Goal: Information Seeking & Learning: Learn about a topic

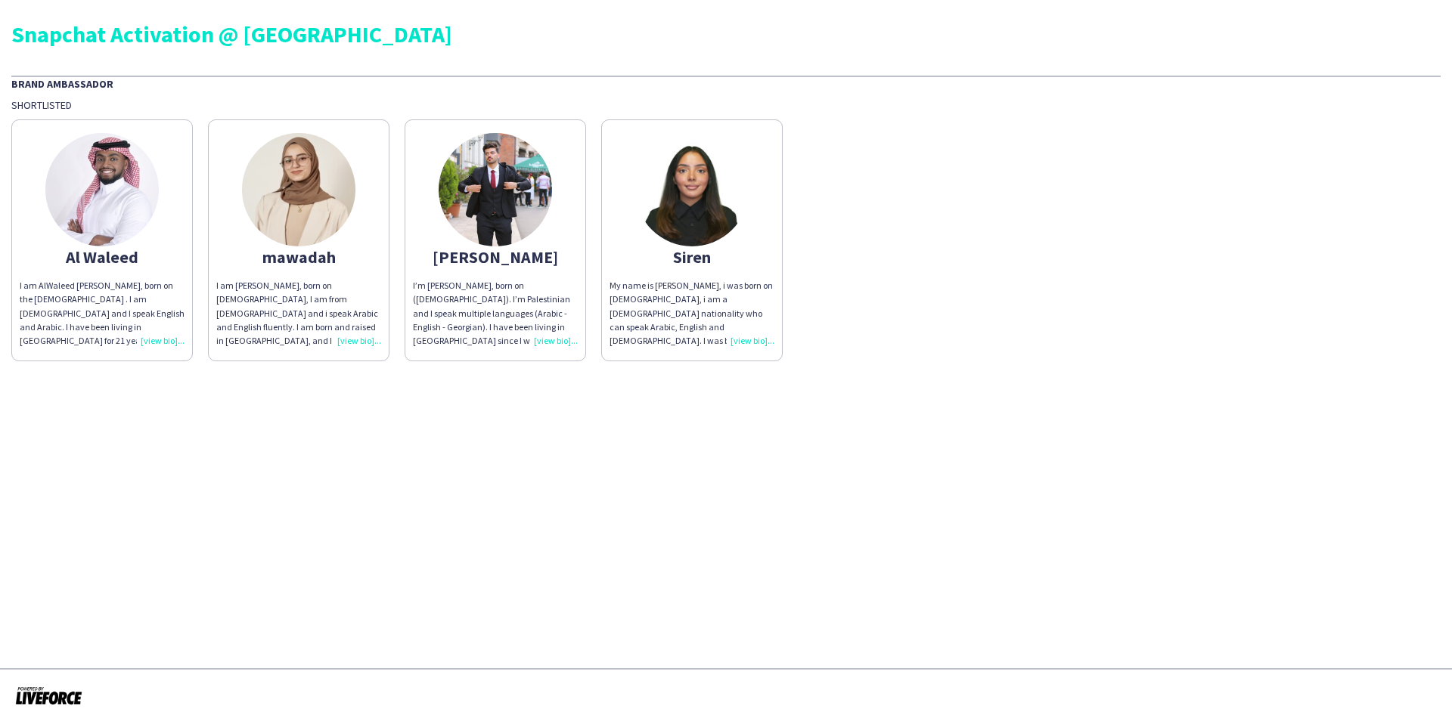
click at [745, 339] on div "My name is [PERSON_NAME], i was born on [DEMOGRAPHIC_DATA], i am a [DEMOGRAPHIC…" at bounding box center [691, 313] width 165 height 69
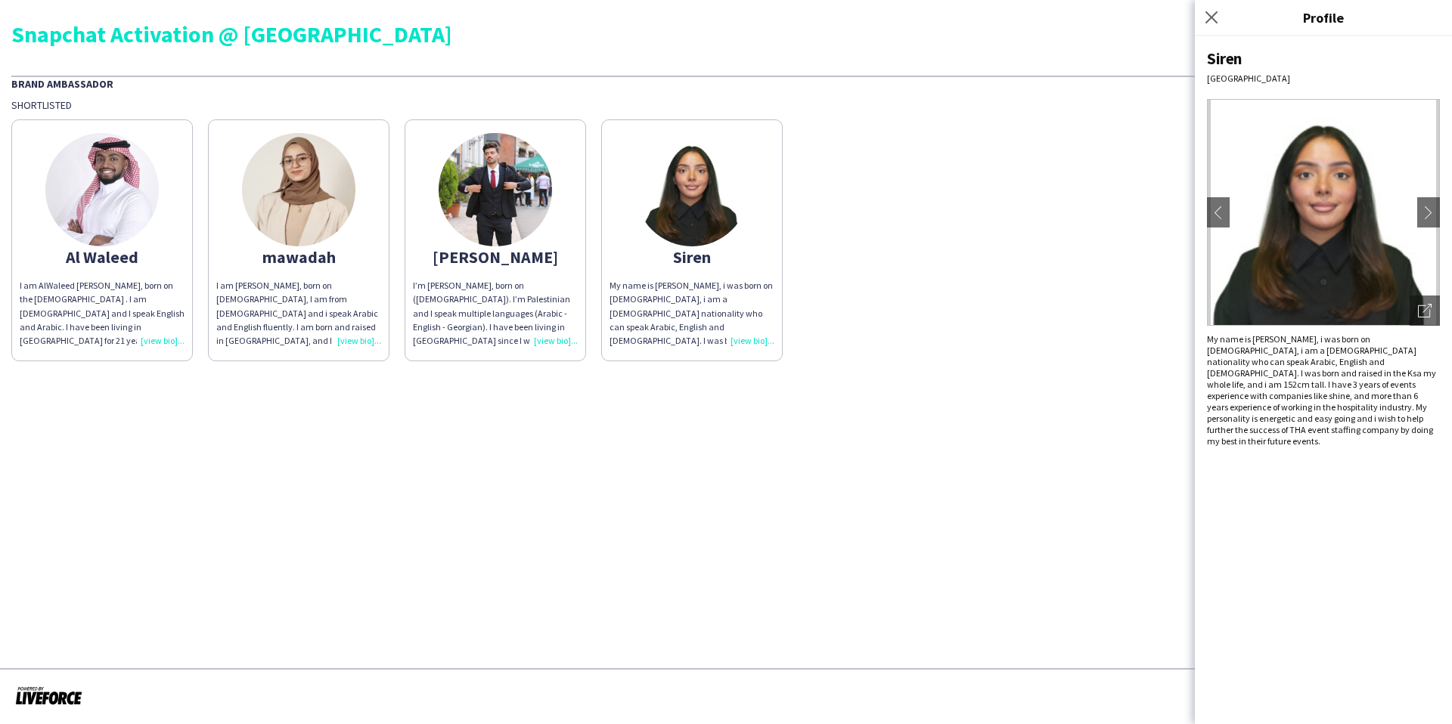
click at [962, 312] on div "Al Waleed I am AlWaleed [PERSON_NAME], born on the [DEMOGRAPHIC_DATA] . I am [D…" at bounding box center [725, 237] width 1429 height 250
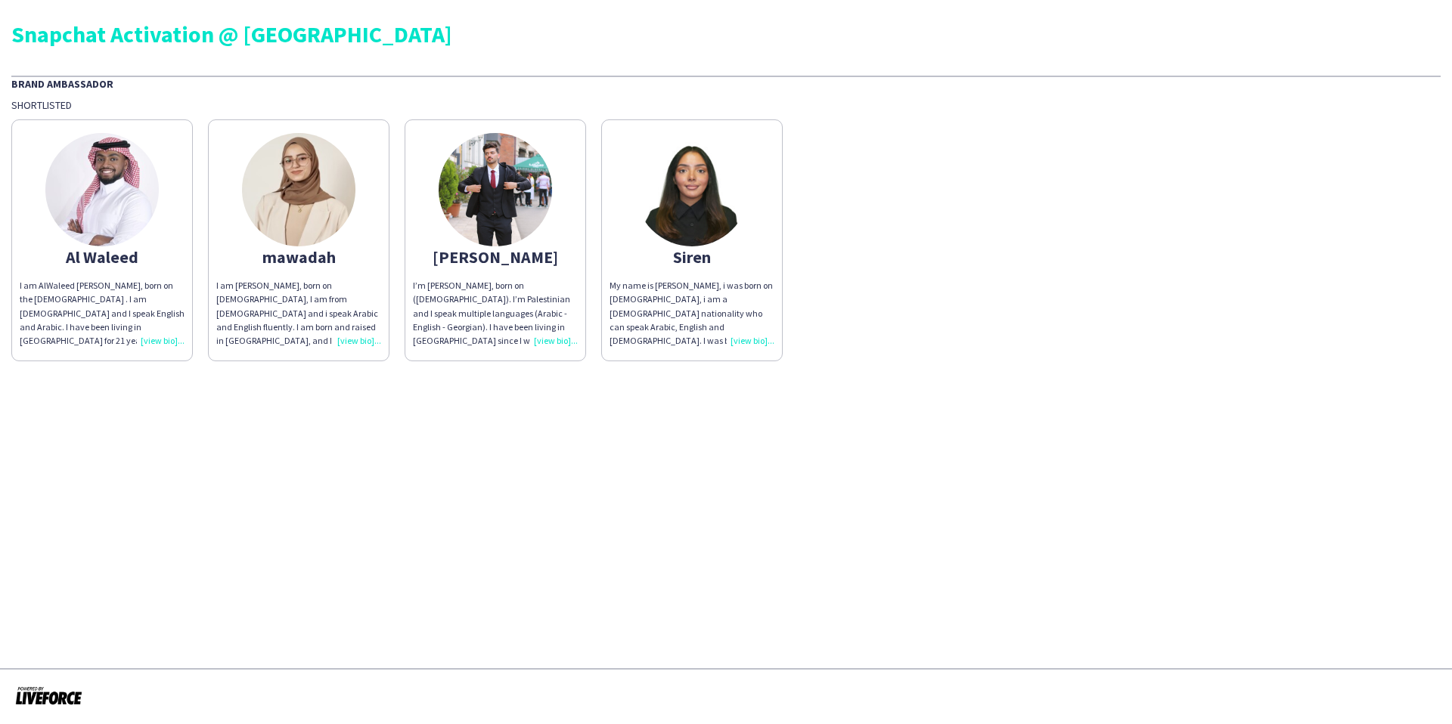
click at [742, 339] on div "My name is [PERSON_NAME], i was born on [DEMOGRAPHIC_DATA], i am a [DEMOGRAPHIC…" at bounding box center [691, 313] width 165 height 69
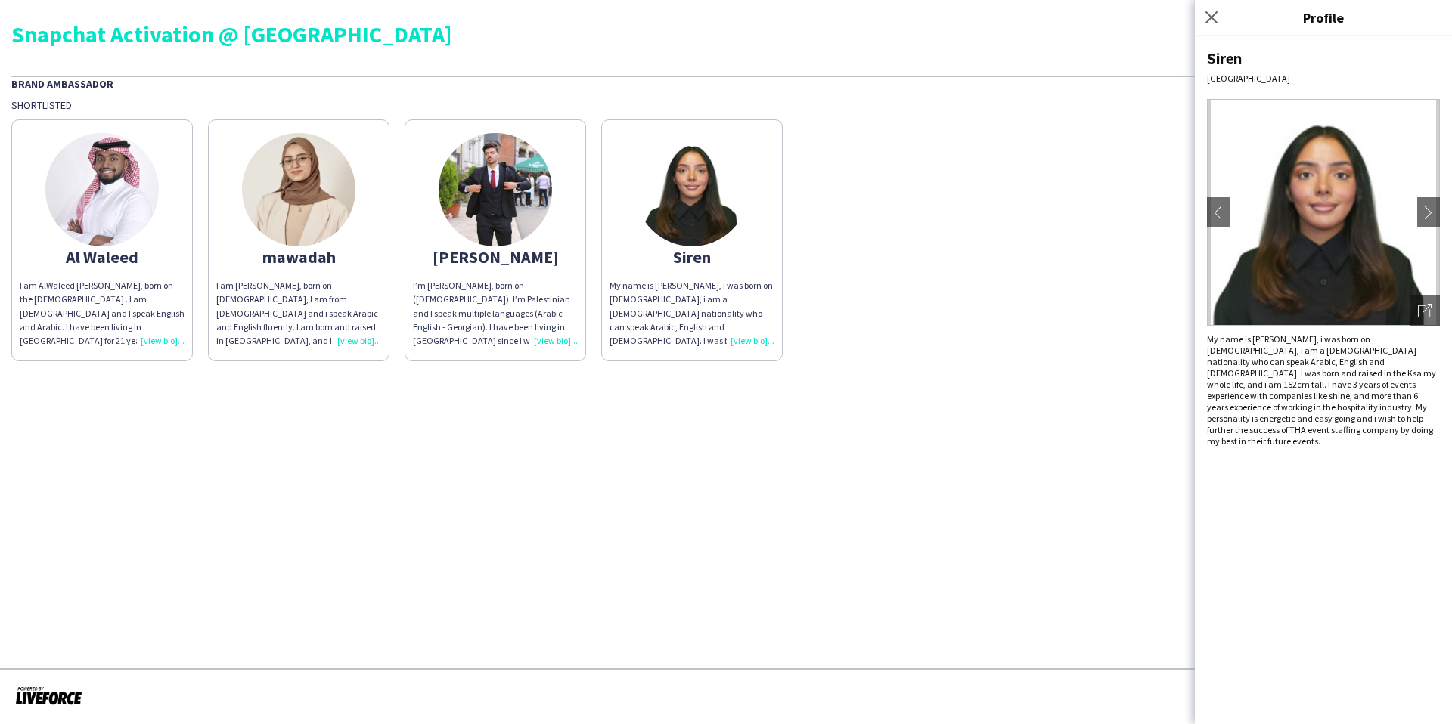
click at [1089, 389] on app-share-pages "Snapchat Activation @ Riyadh Brand Ambassador Shortlisted [PERSON_NAME] I am Al…" at bounding box center [726, 362] width 1452 height 724
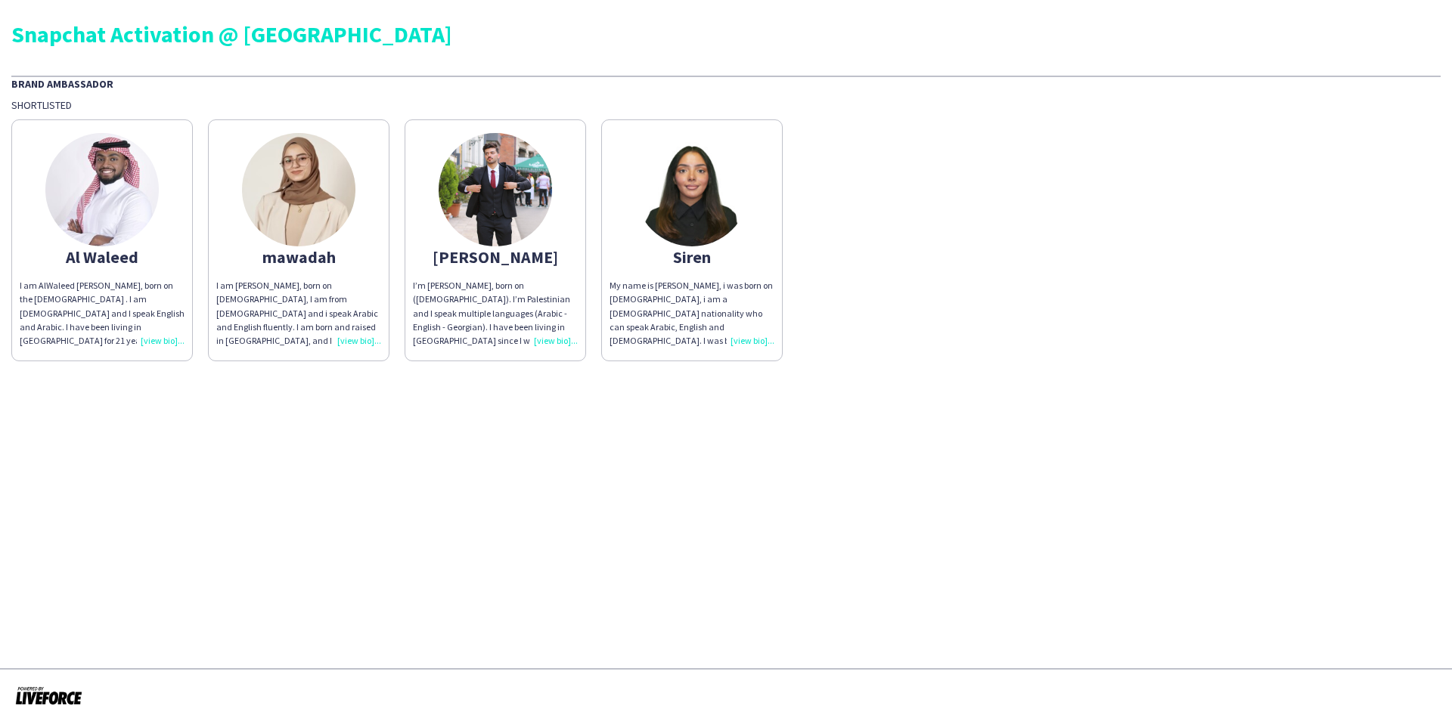
click at [547, 339] on div "I’m [PERSON_NAME], born on ([DEMOGRAPHIC_DATA]). I’m Palestinian and I speak mu…" at bounding box center [495, 313] width 165 height 69
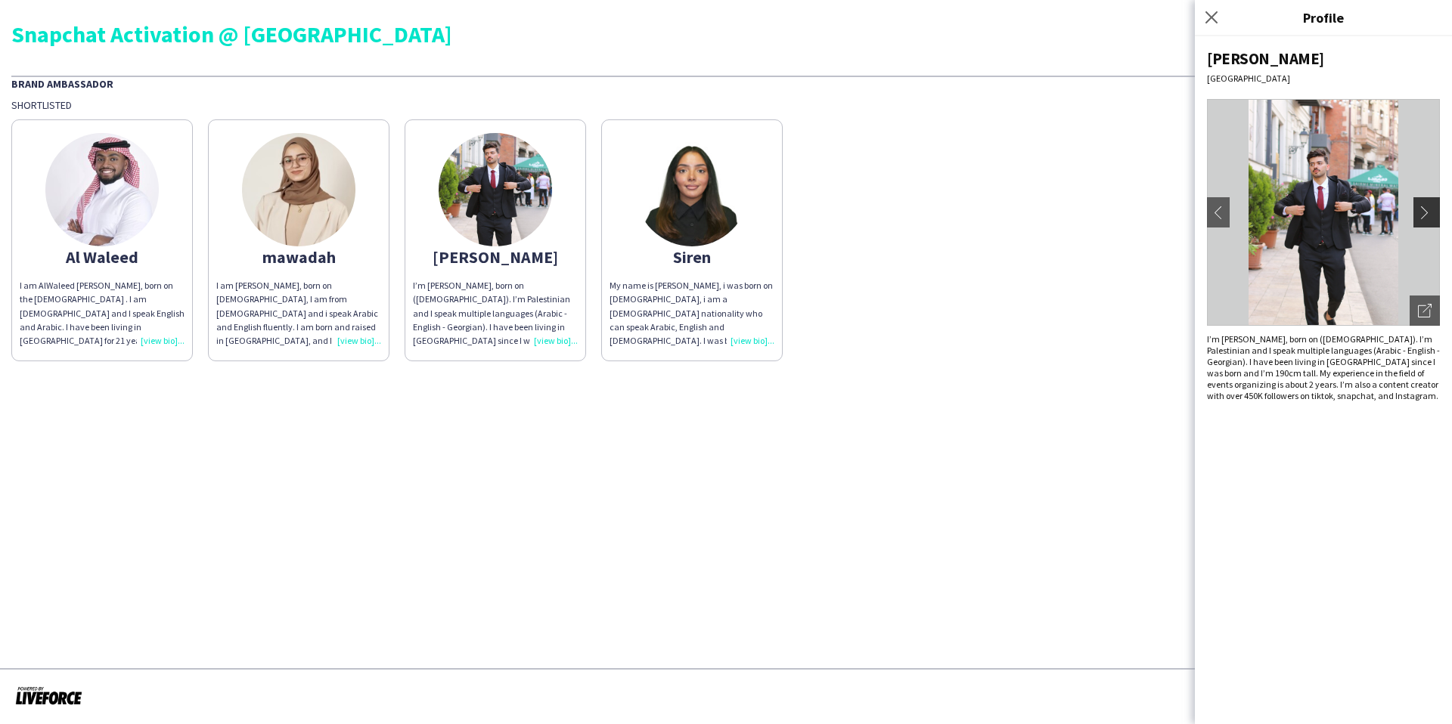
click at [1427, 217] on app-icon "chevron-right" at bounding box center [1428, 213] width 21 height 14
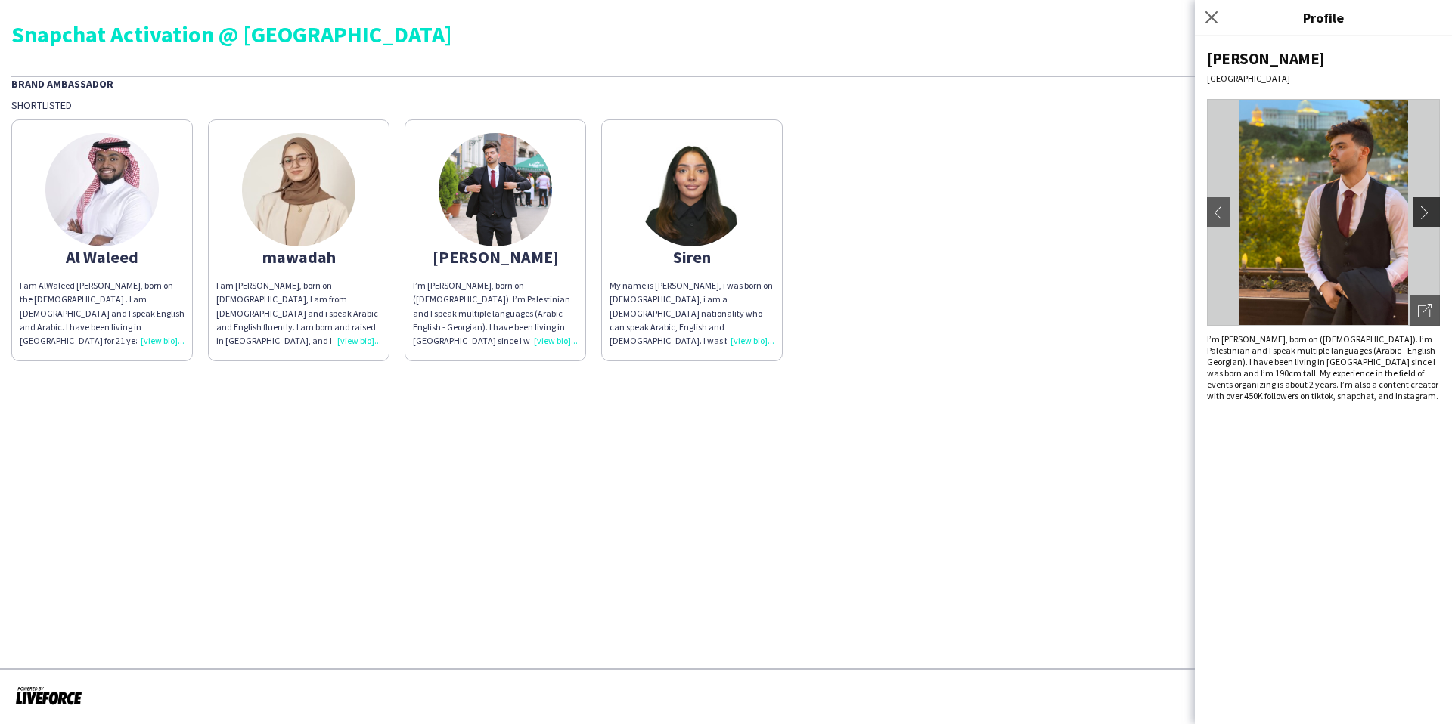
click at [1427, 217] on app-icon "chevron-right" at bounding box center [1428, 213] width 21 height 14
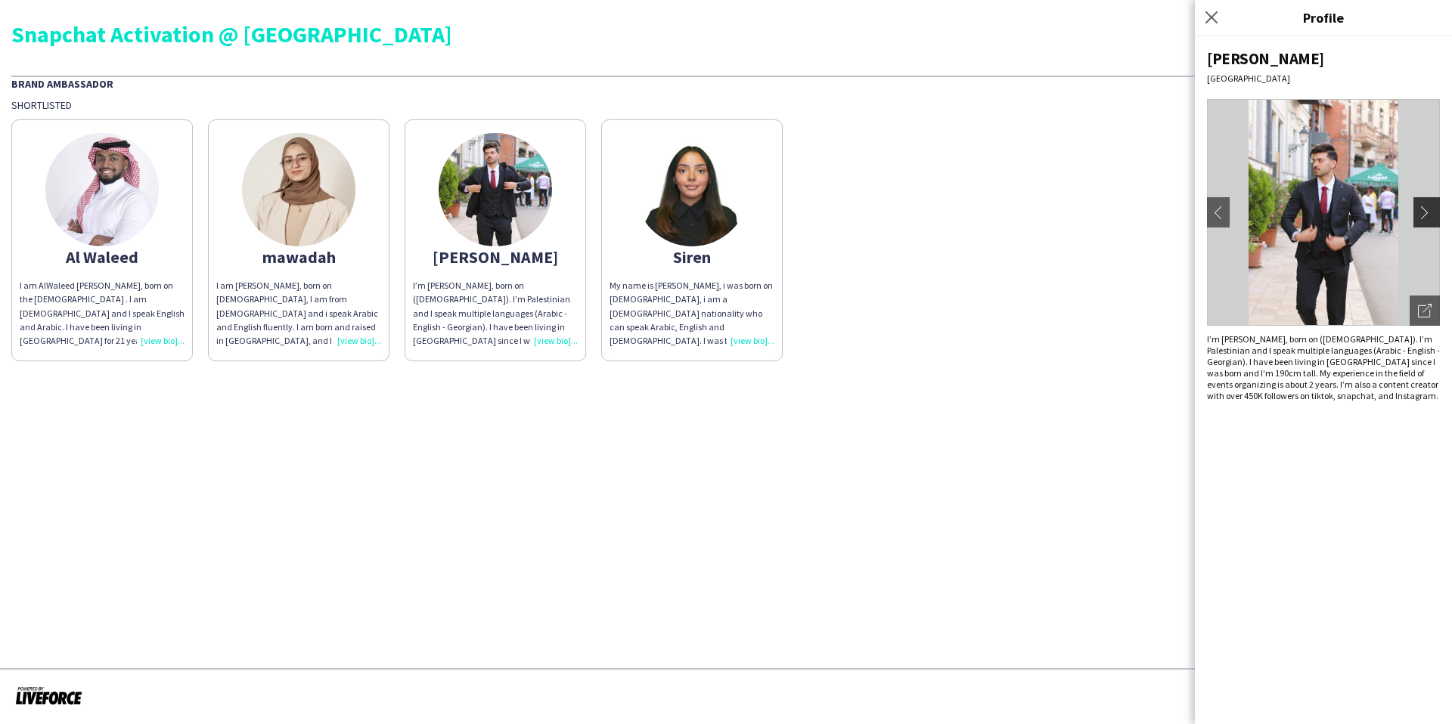
click at [1427, 217] on app-icon "chevron-right" at bounding box center [1428, 213] width 21 height 14
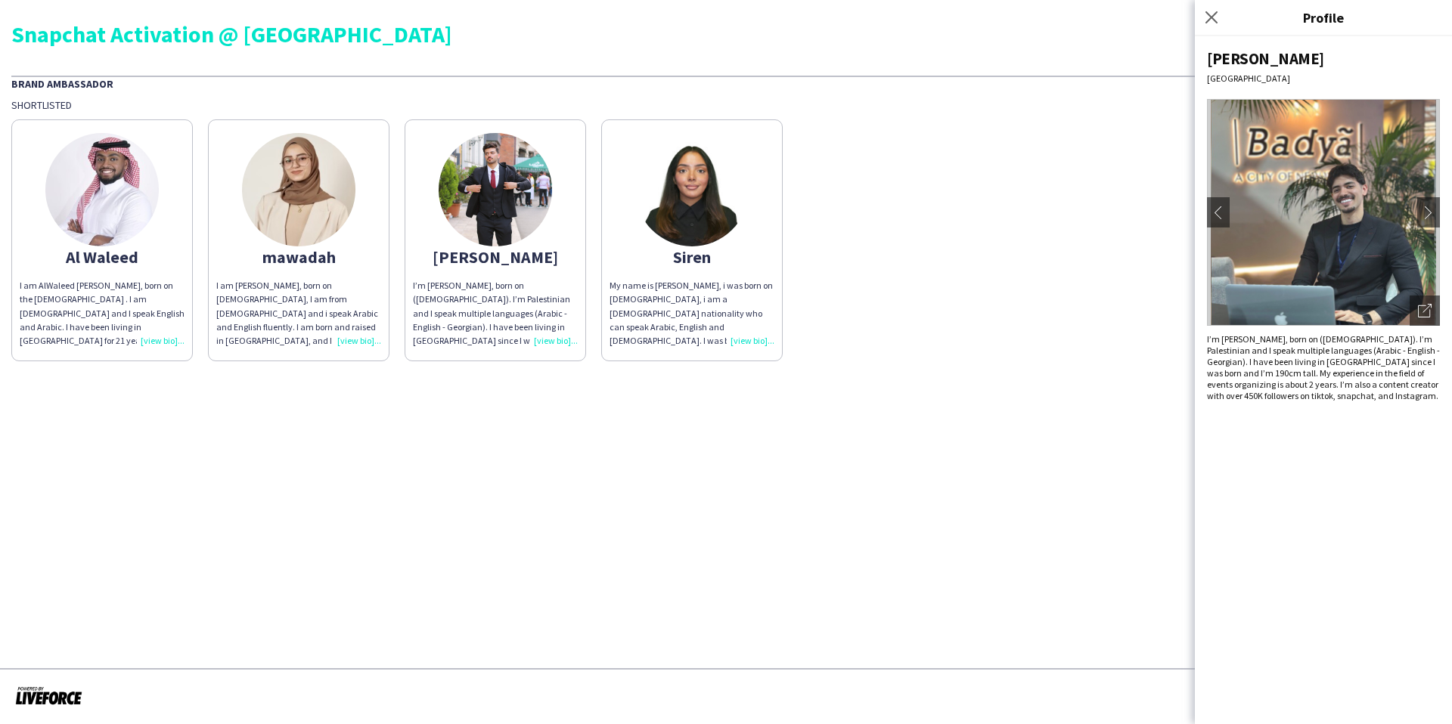
click at [1117, 306] on div "Al Waleed I am AlWaleed [PERSON_NAME], born on the [DEMOGRAPHIC_DATA] . I am [D…" at bounding box center [725, 237] width 1429 height 250
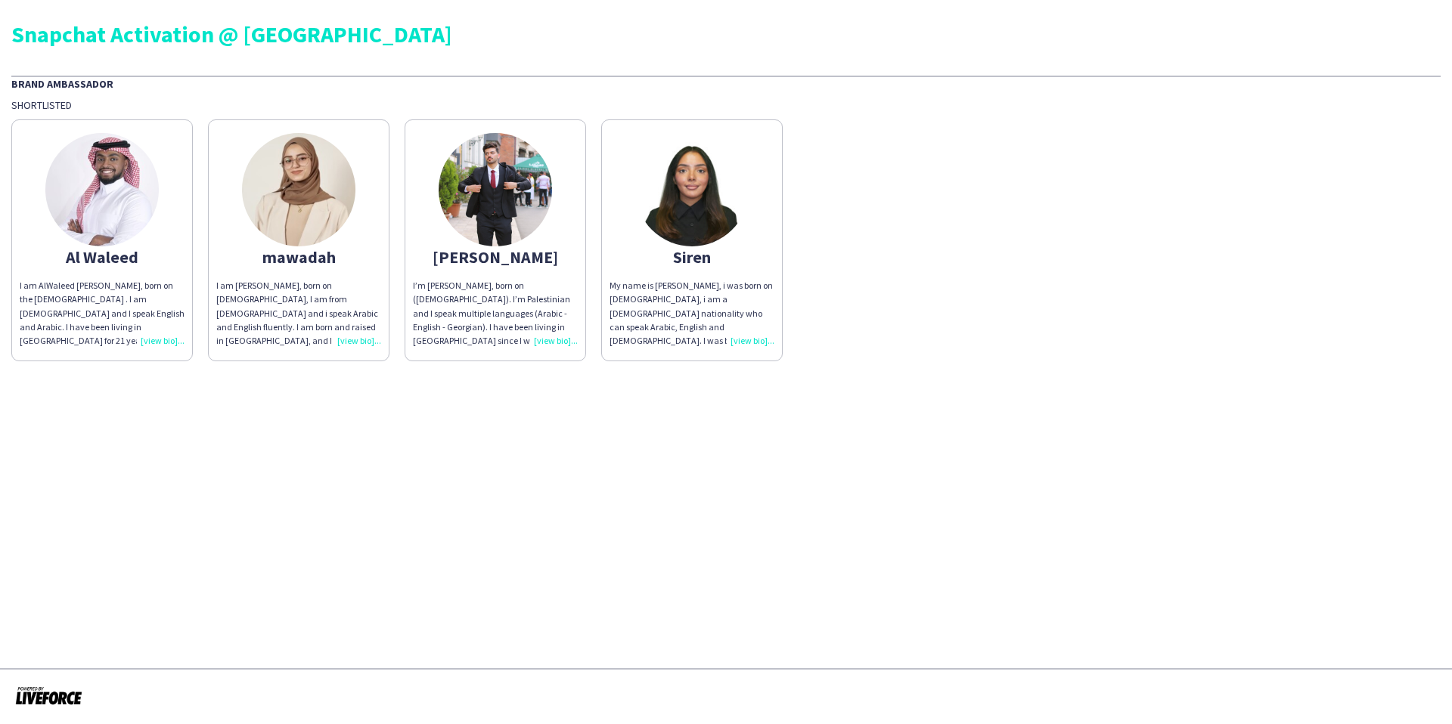
click at [754, 339] on div "My name is [PERSON_NAME], i was born on [DEMOGRAPHIC_DATA], i am a [DEMOGRAPHIC…" at bounding box center [691, 313] width 165 height 69
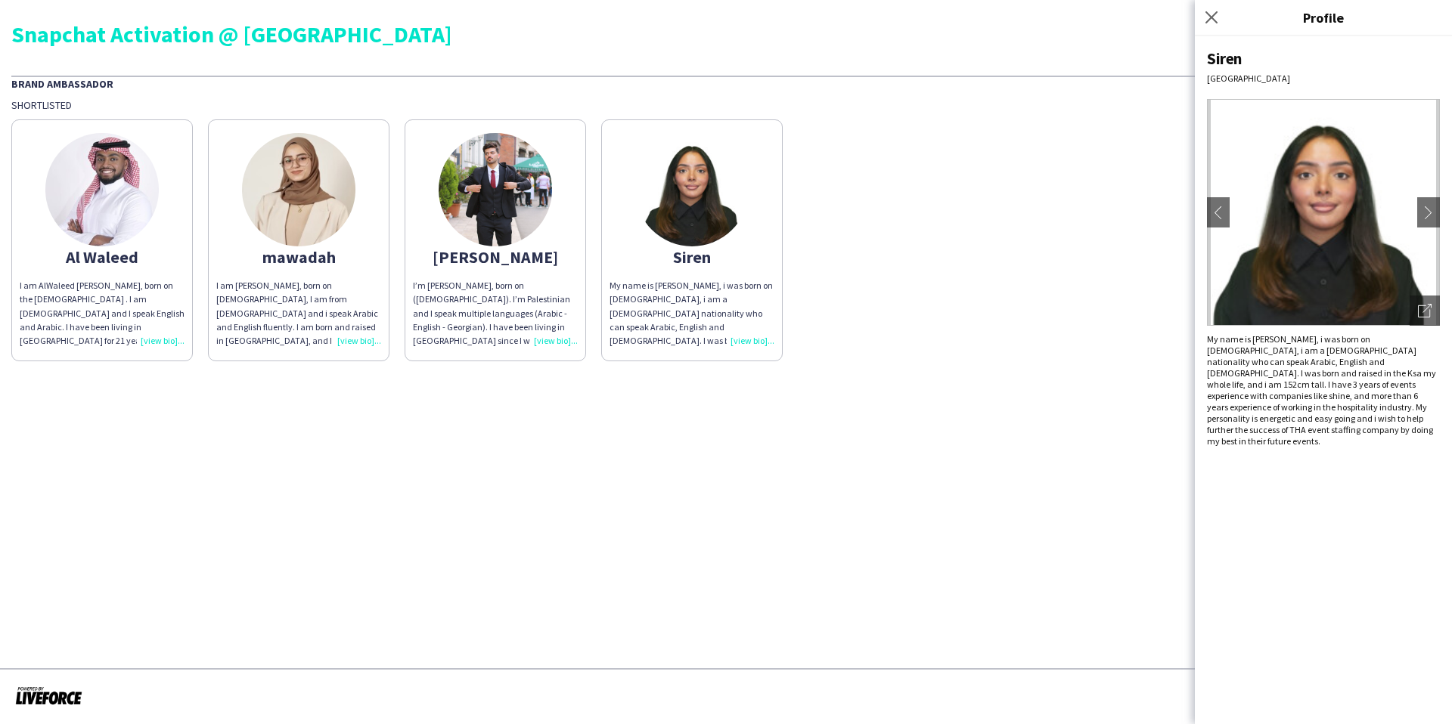
click at [317, 286] on div "I am [PERSON_NAME], born on [DEMOGRAPHIC_DATA], I am from [DEMOGRAPHIC_DATA] an…" at bounding box center [298, 313] width 165 height 69
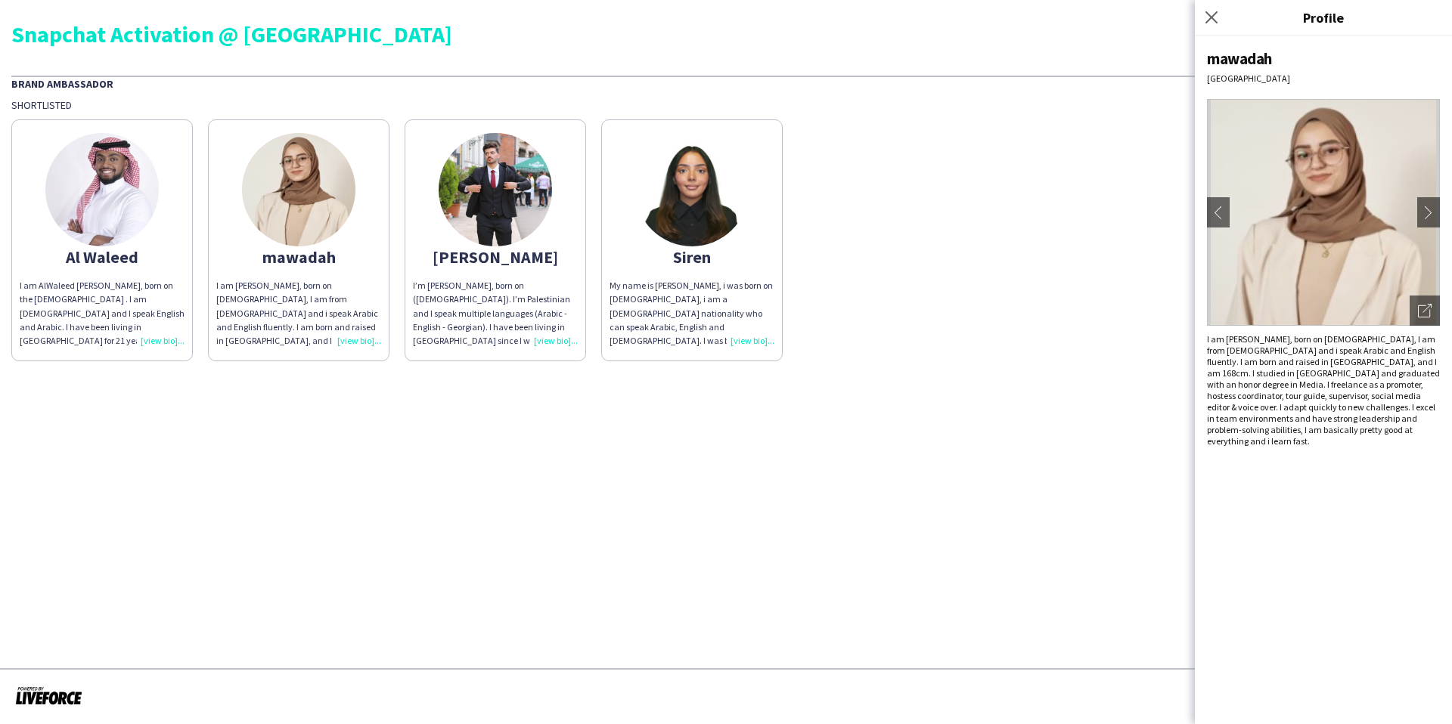
click at [156, 328] on div "I am AlWaleed [PERSON_NAME], born on the [DEMOGRAPHIC_DATA] . I am [DEMOGRAPHIC…" at bounding box center [102, 313] width 165 height 69
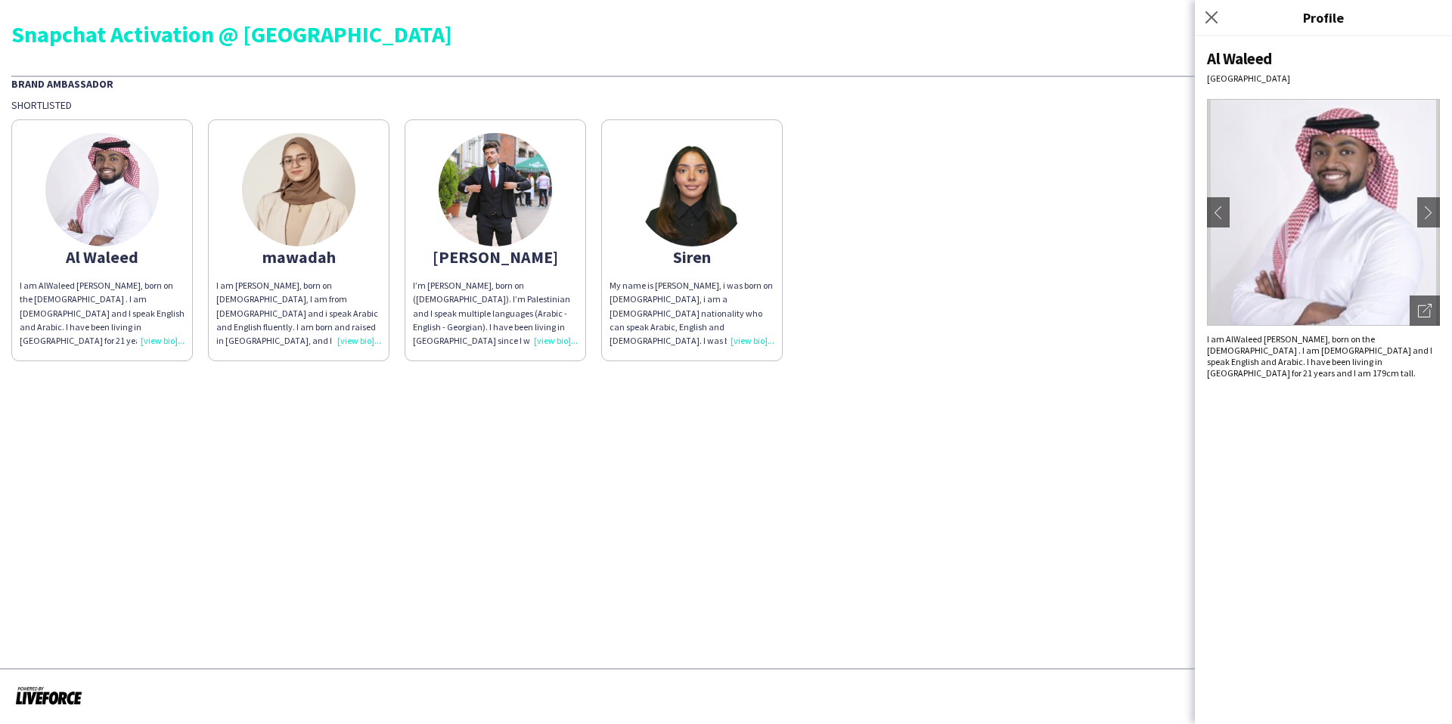
click at [359, 341] on div "I am [PERSON_NAME], born on [DEMOGRAPHIC_DATA], I am from [DEMOGRAPHIC_DATA] an…" at bounding box center [298, 313] width 165 height 69
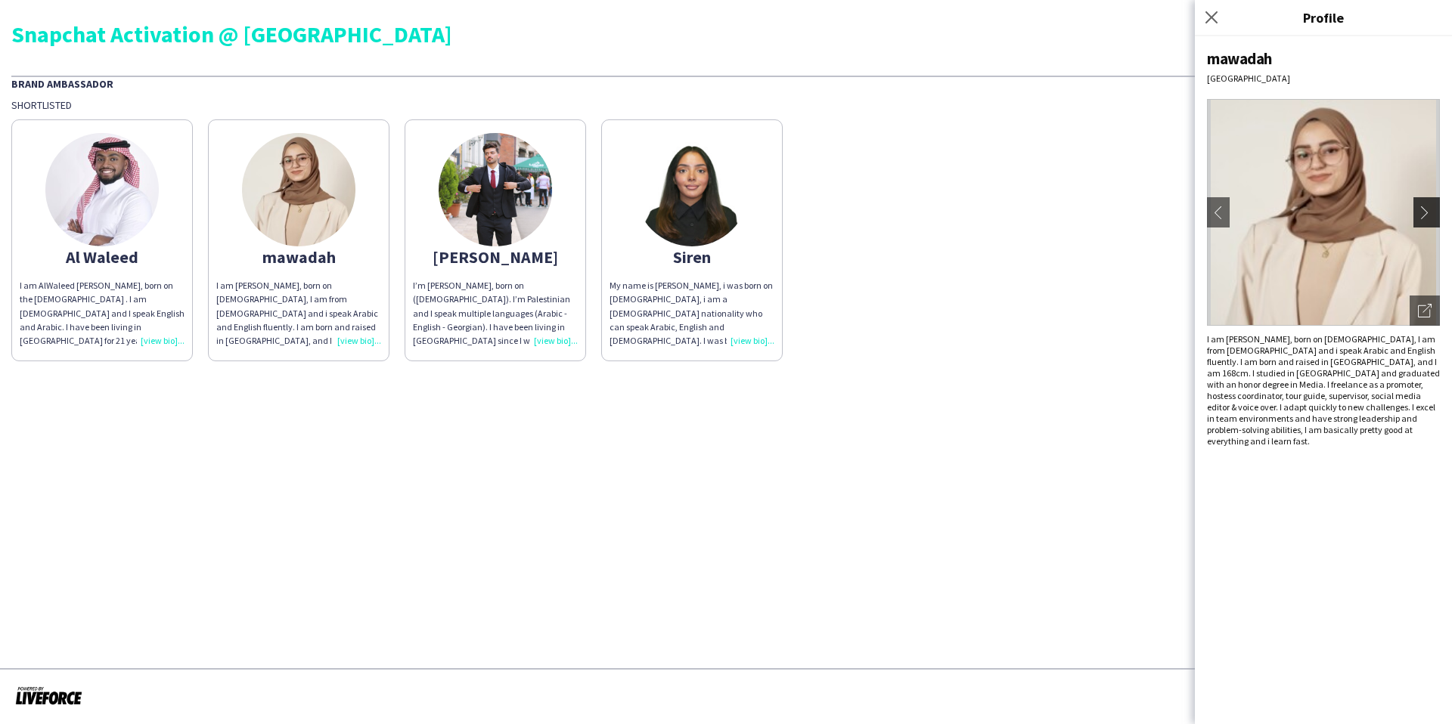
click at [1426, 212] on app-icon "chevron-right" at bounding box center [1428, 213] width 21 height 14
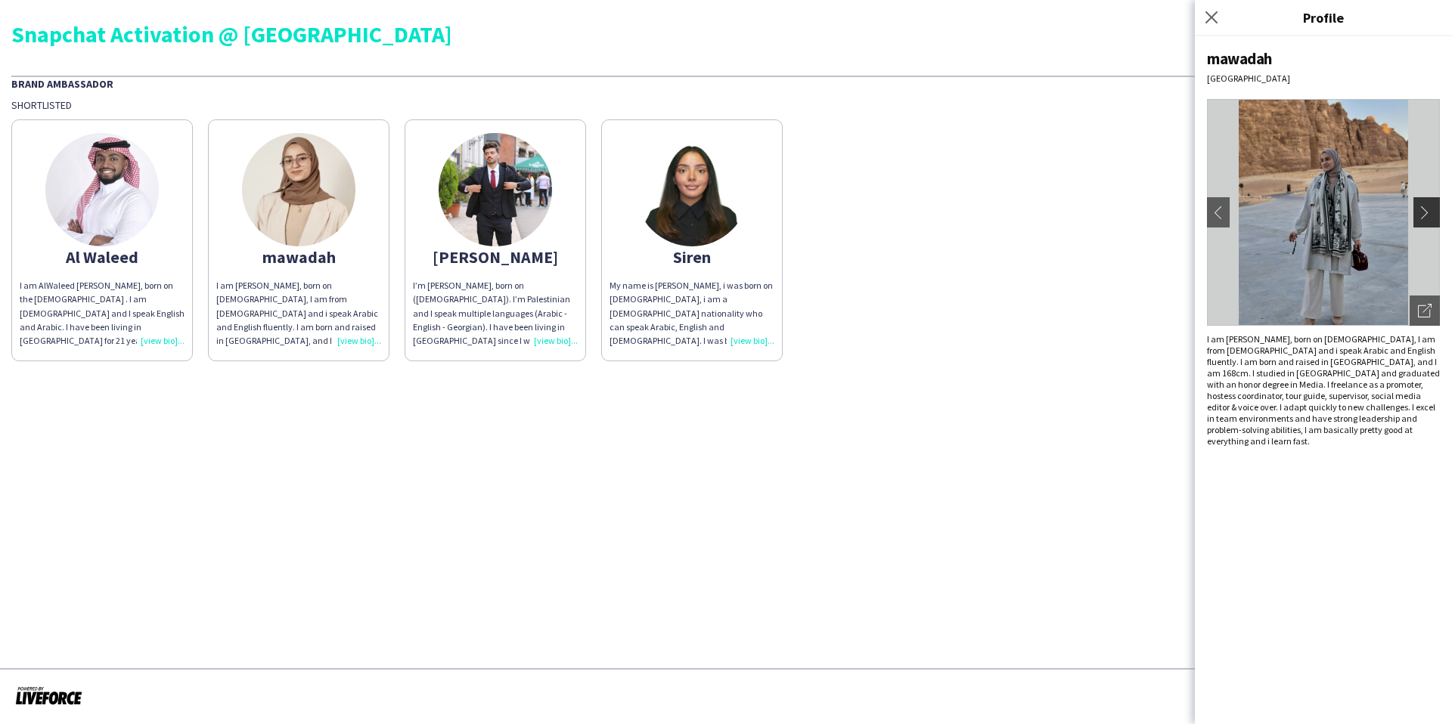
click at [1427, 213] on app-icon "chevron-right" at bounding box center [1428, 213] width 21 height 14
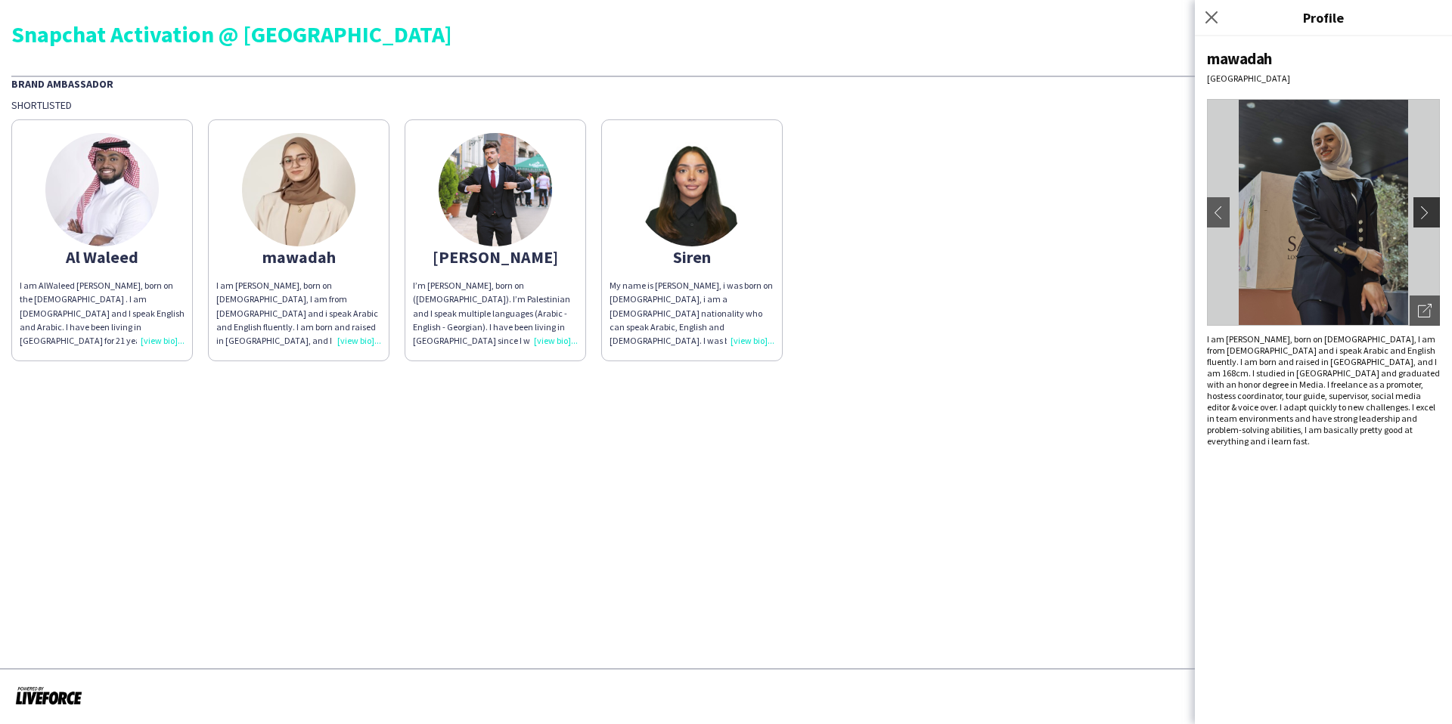
click at [1427, 214] on app-icon "chevron-right" at bounding box center [1428, 213] width 21 height 14
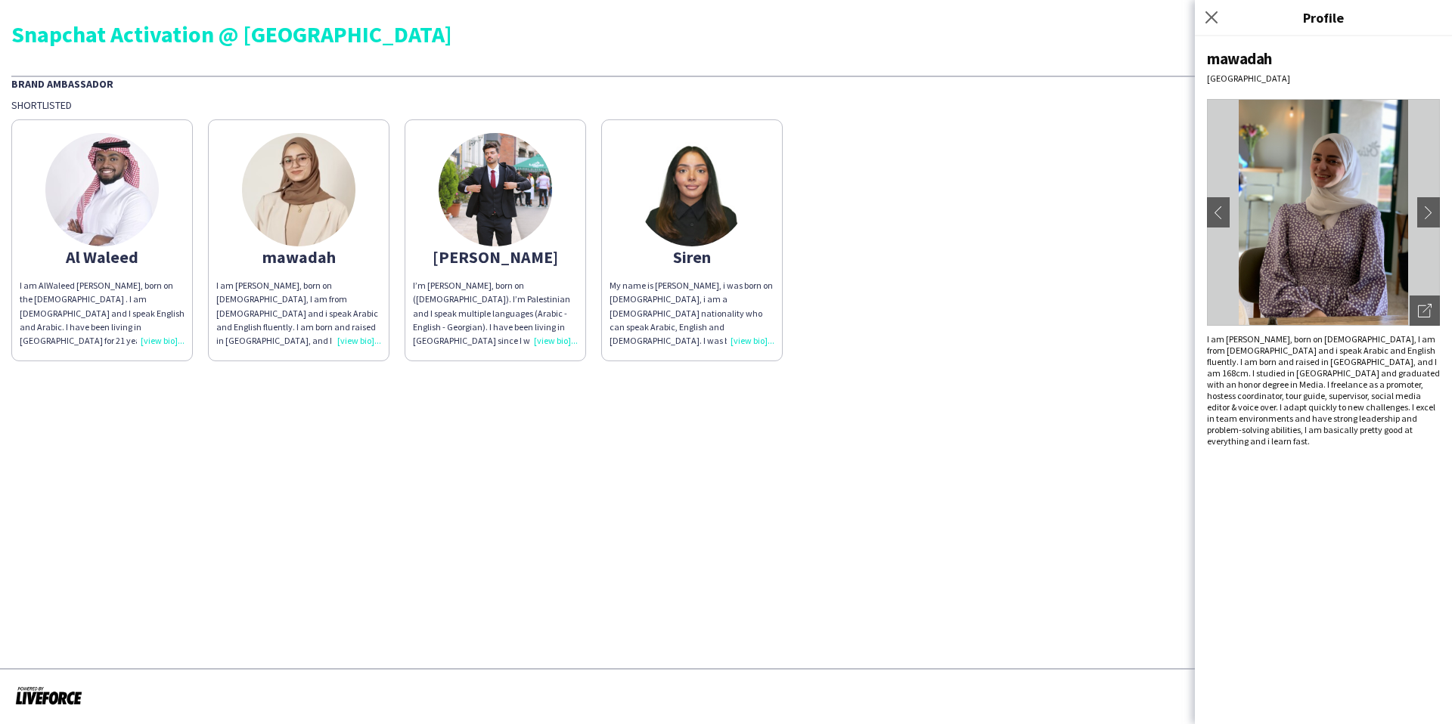
click at [690, 213] on img at bounding box center [691, 189] width 113 height 113
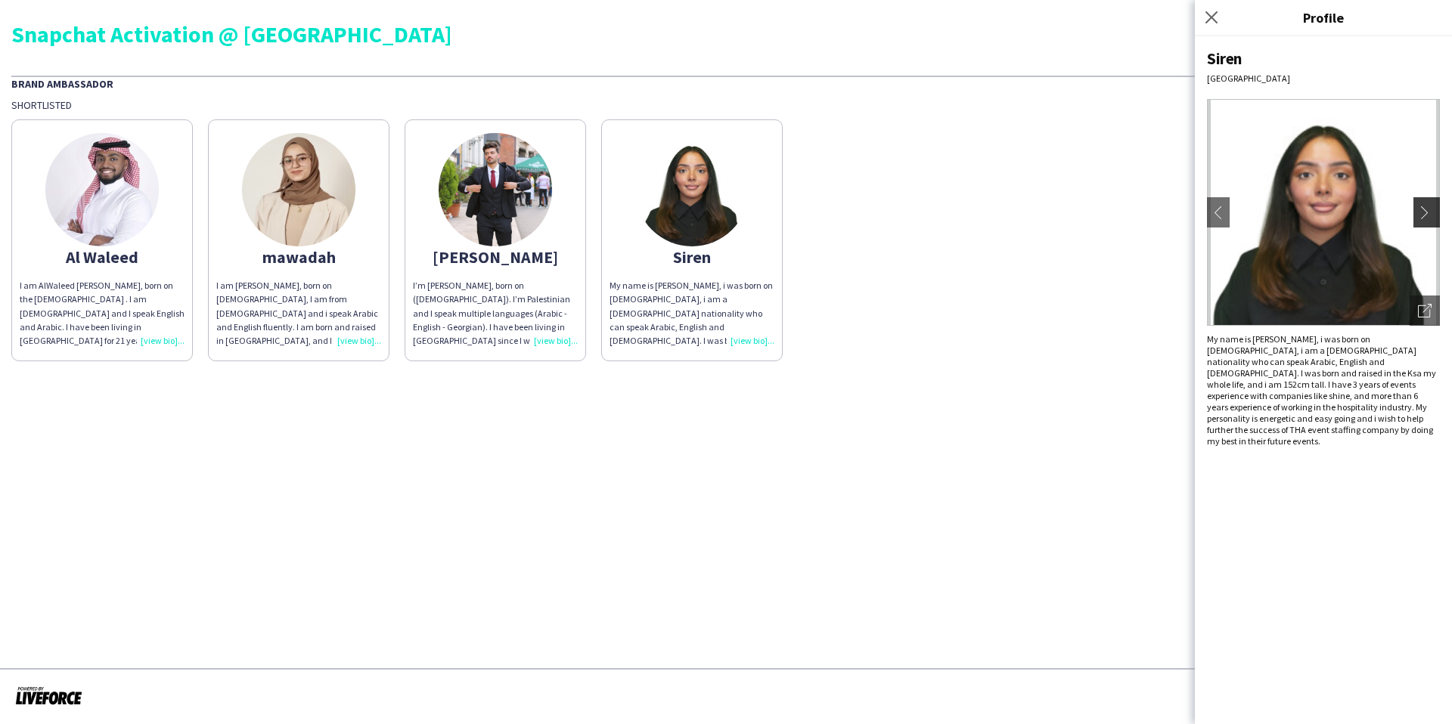
click at [1430, 222] on button "chevron-right" at bounding box center [1428, 212] width 30 height 30
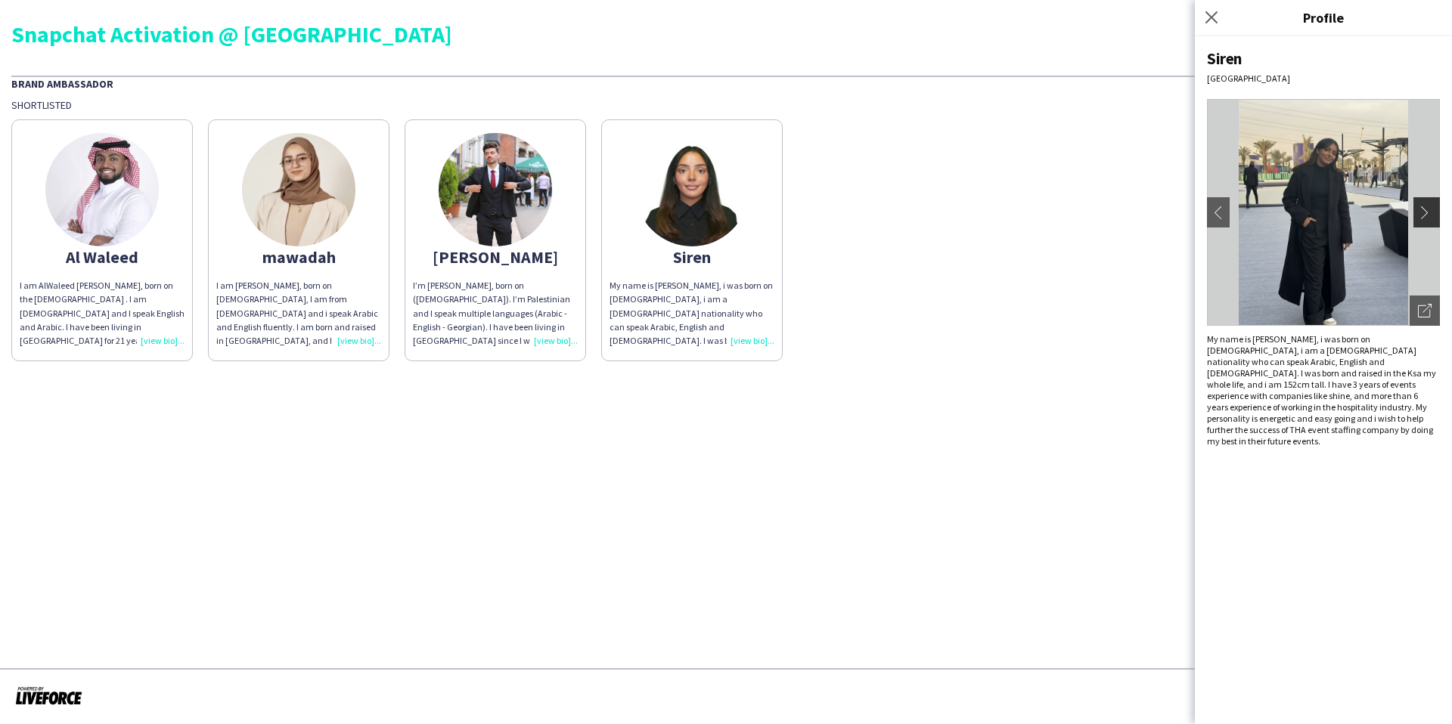
click at [1426, 217] on app-icon "chevron-right" at bounding box center [1428, 213] width 21 height 14
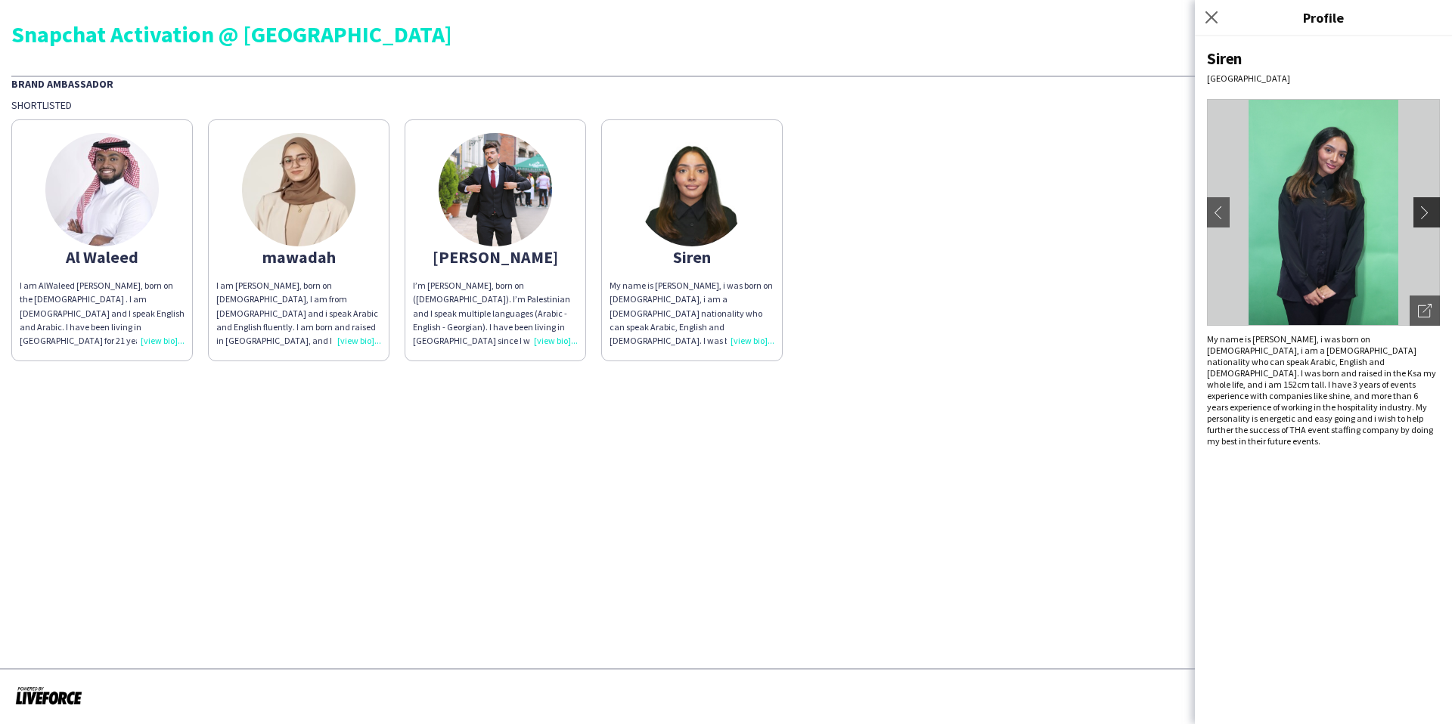
click at [1427, 218] on app-icon "chevron-right" at bounding box center [1428, 213] width 21 height 14
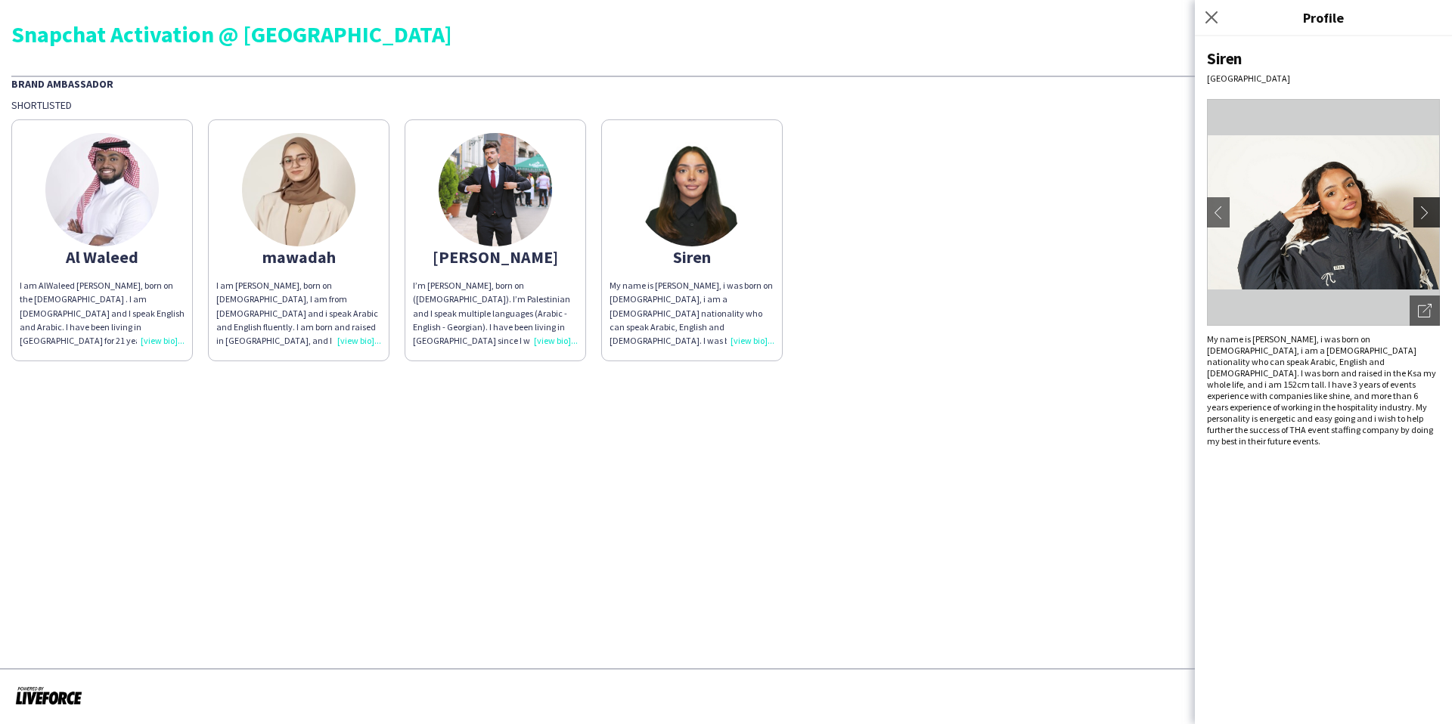
click at [1423, 215] on app-icon "chevron-right" at bounding box center [1428, 213] width 21 height 14
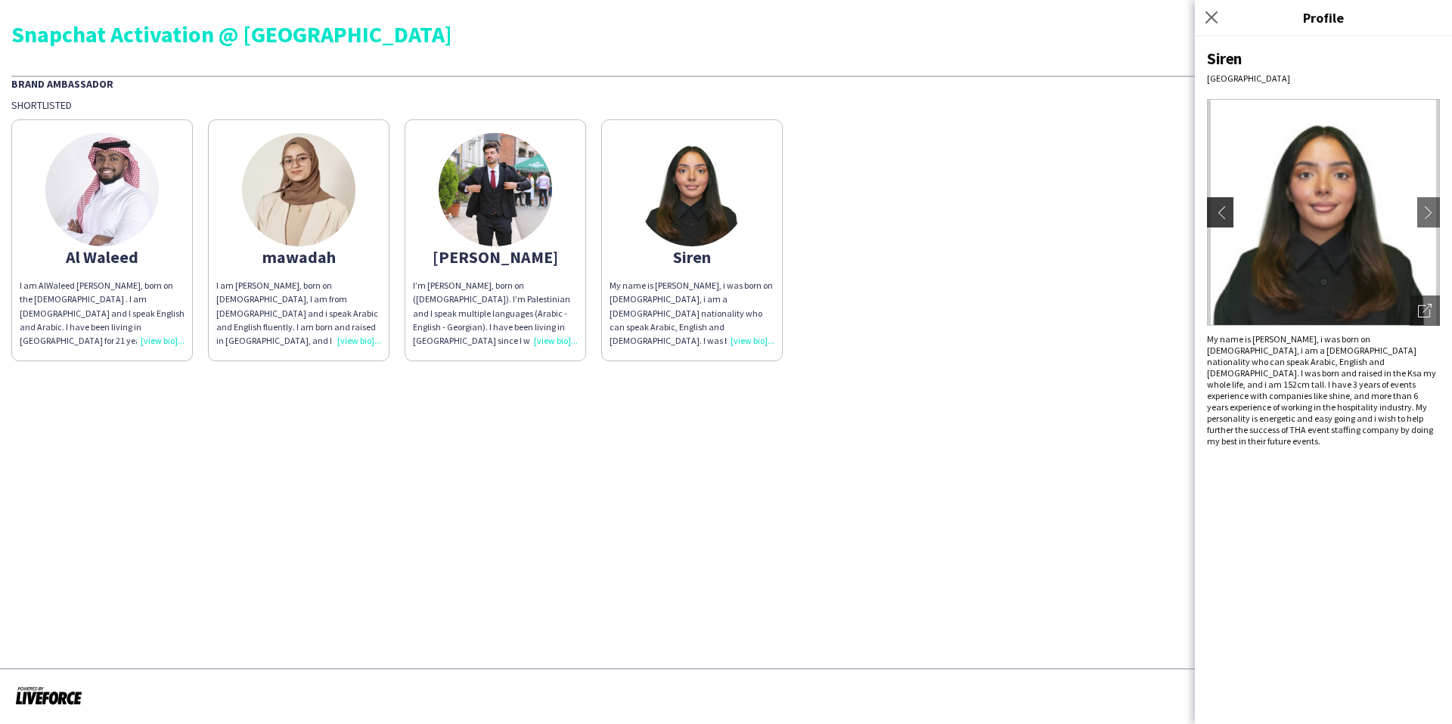
click at [1226, 209] on app-icon "chevron-left" at bounding box center [1217, 213] width 21 height 14
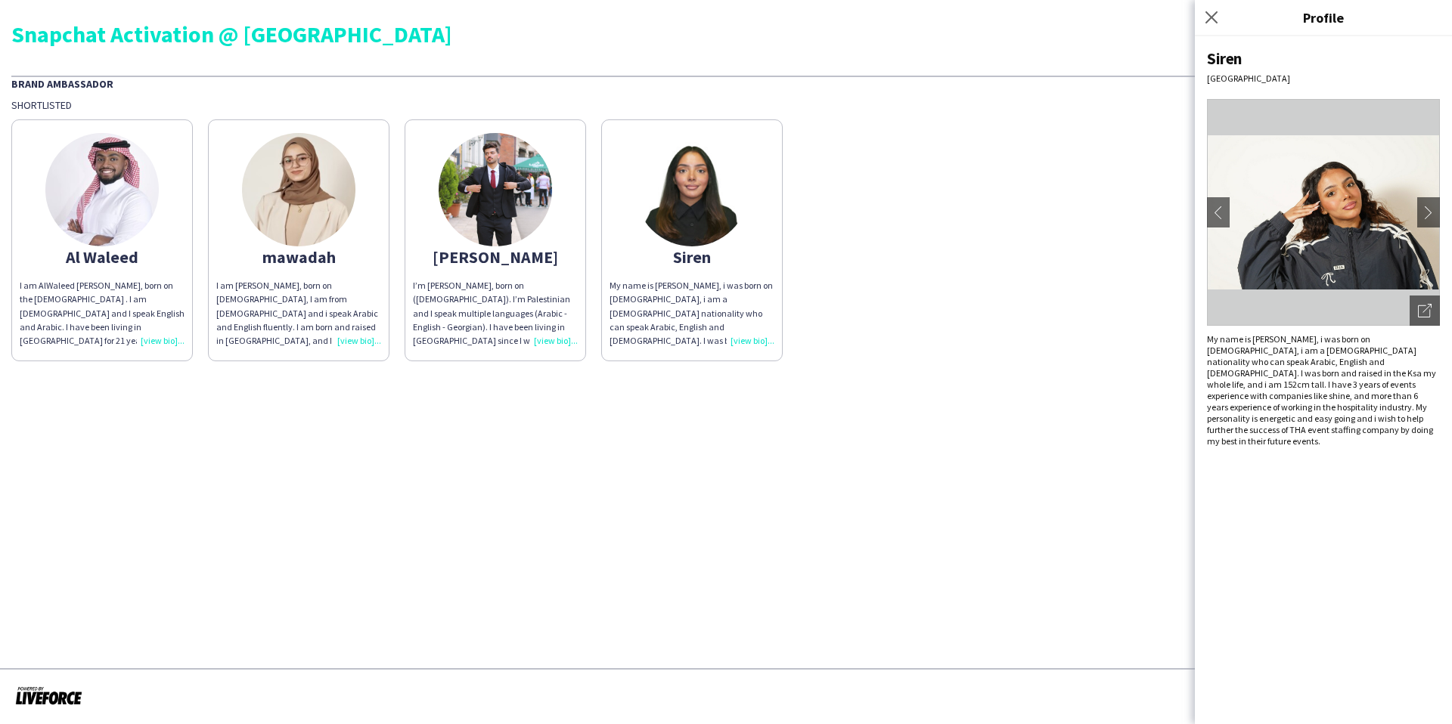
click at [544, 326] on div "I’m [PERSON_NAME], born on ([DEMOGRAPHIC_DATA]). I’m Palestinian and I speak mu…" at bounding box center [495, 313] width 165 height 69
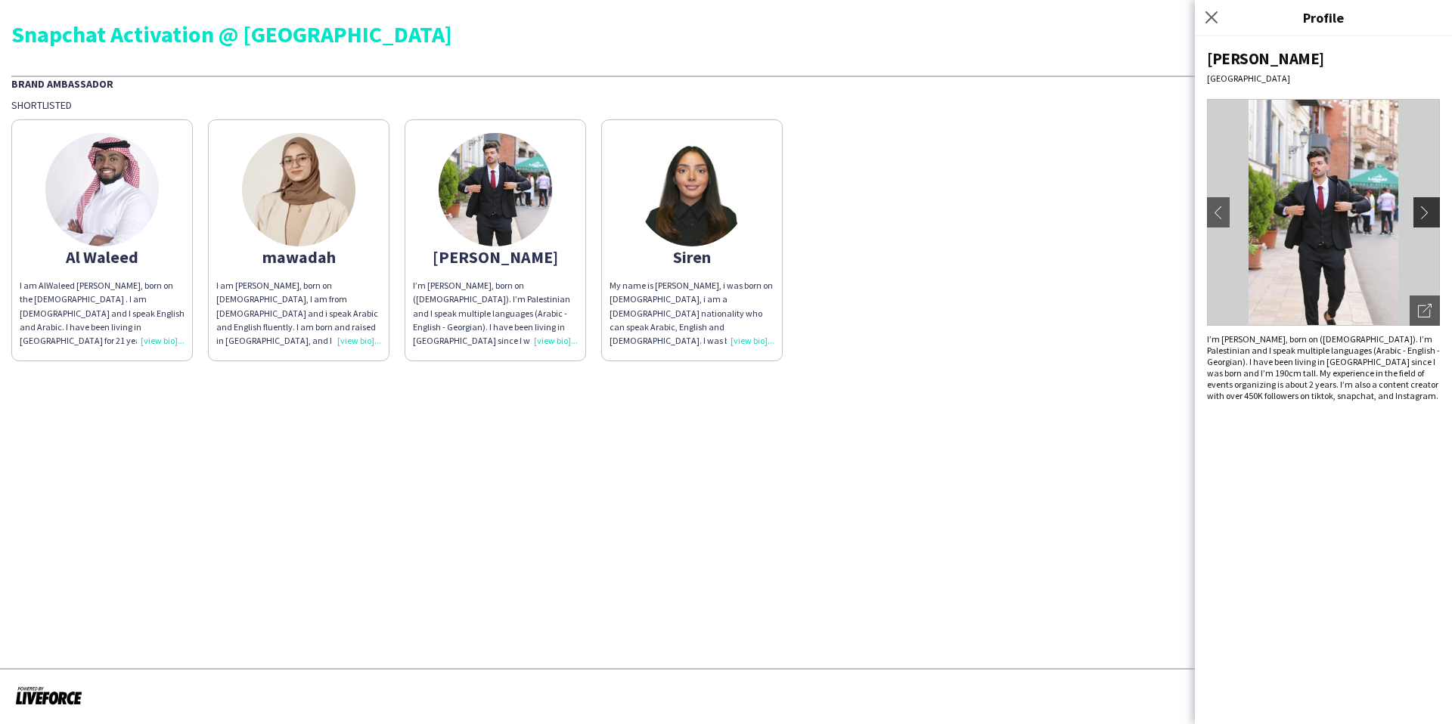
click at [1422, 215] on app-icon "chevron-right" at bounding box center [1428, 213] width 21 height 14
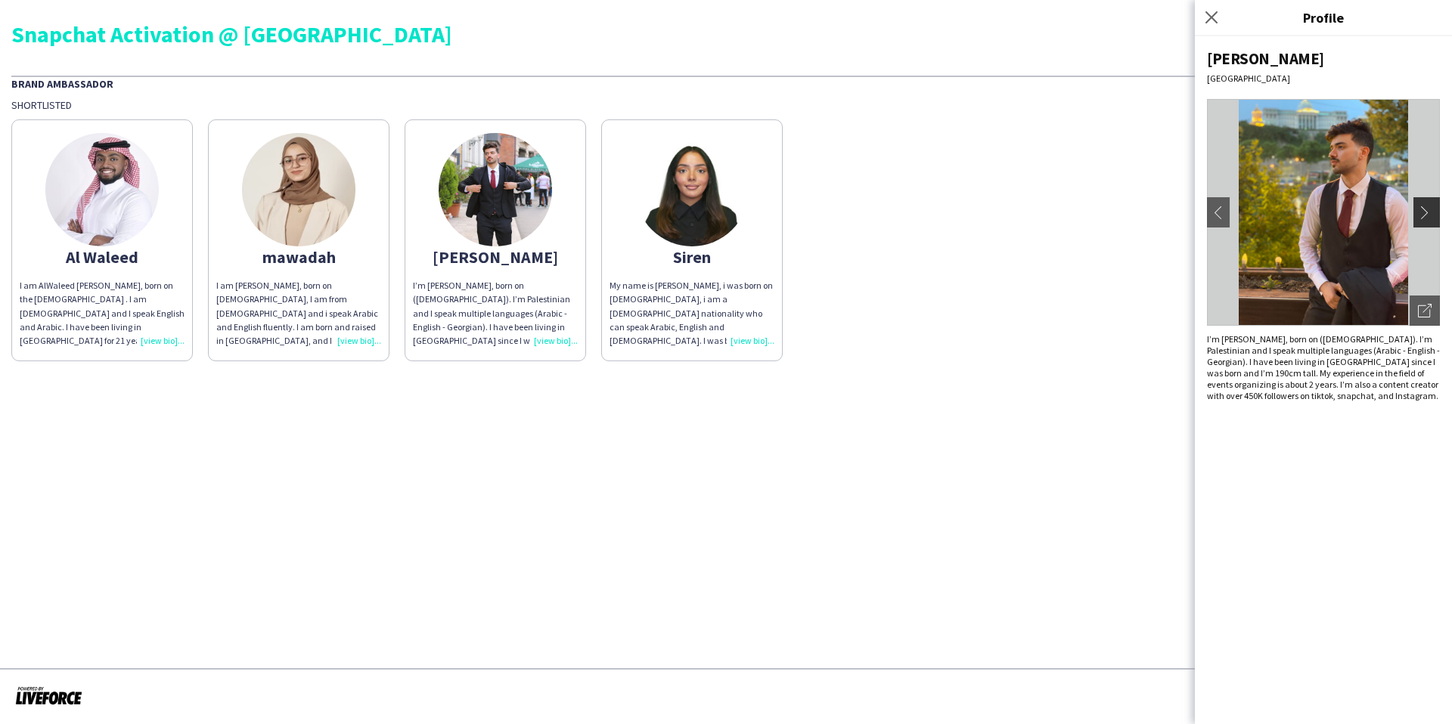
click at [1422, 215] on app-icon "chevron-right" at bounding box center [1428, 213] width 21 height 14
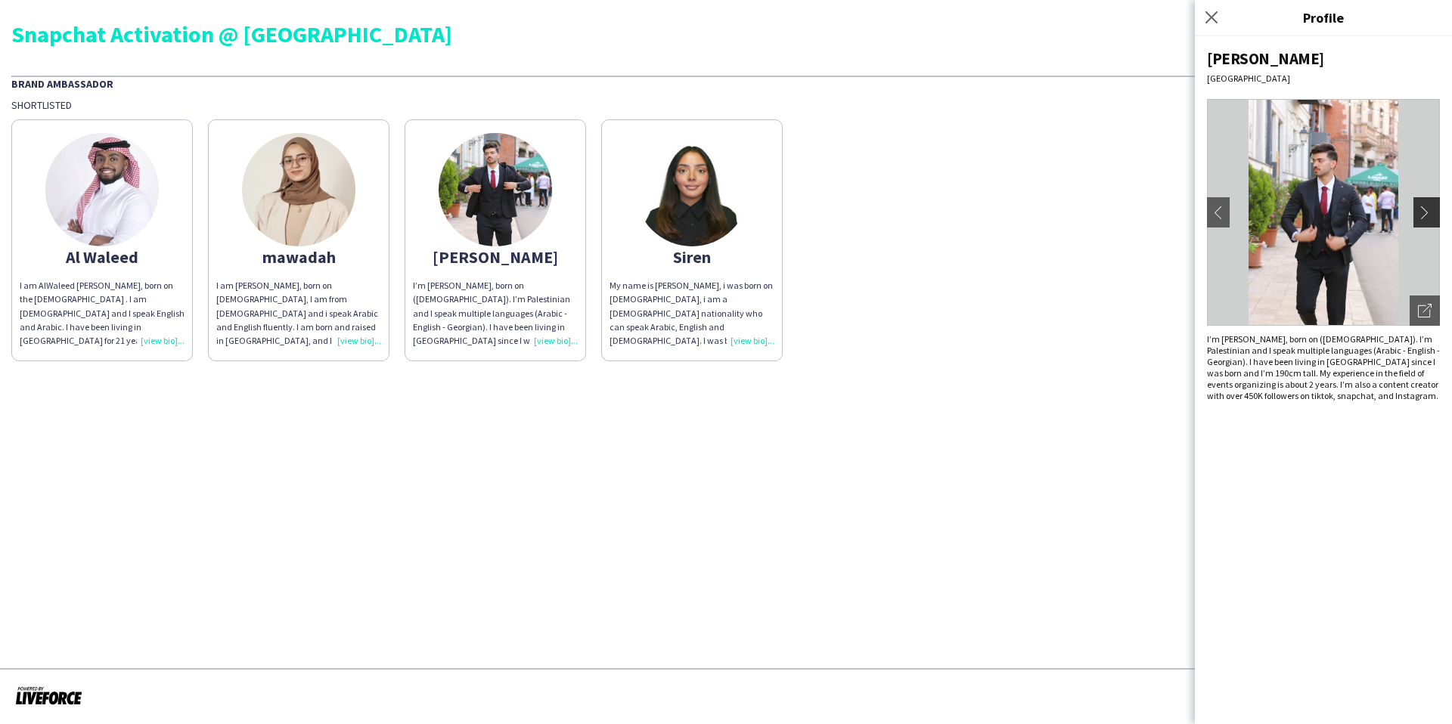
click at [1422, 215] on app-icon "chevron-right" at bounding box center [1428, 213] width 21 height 14
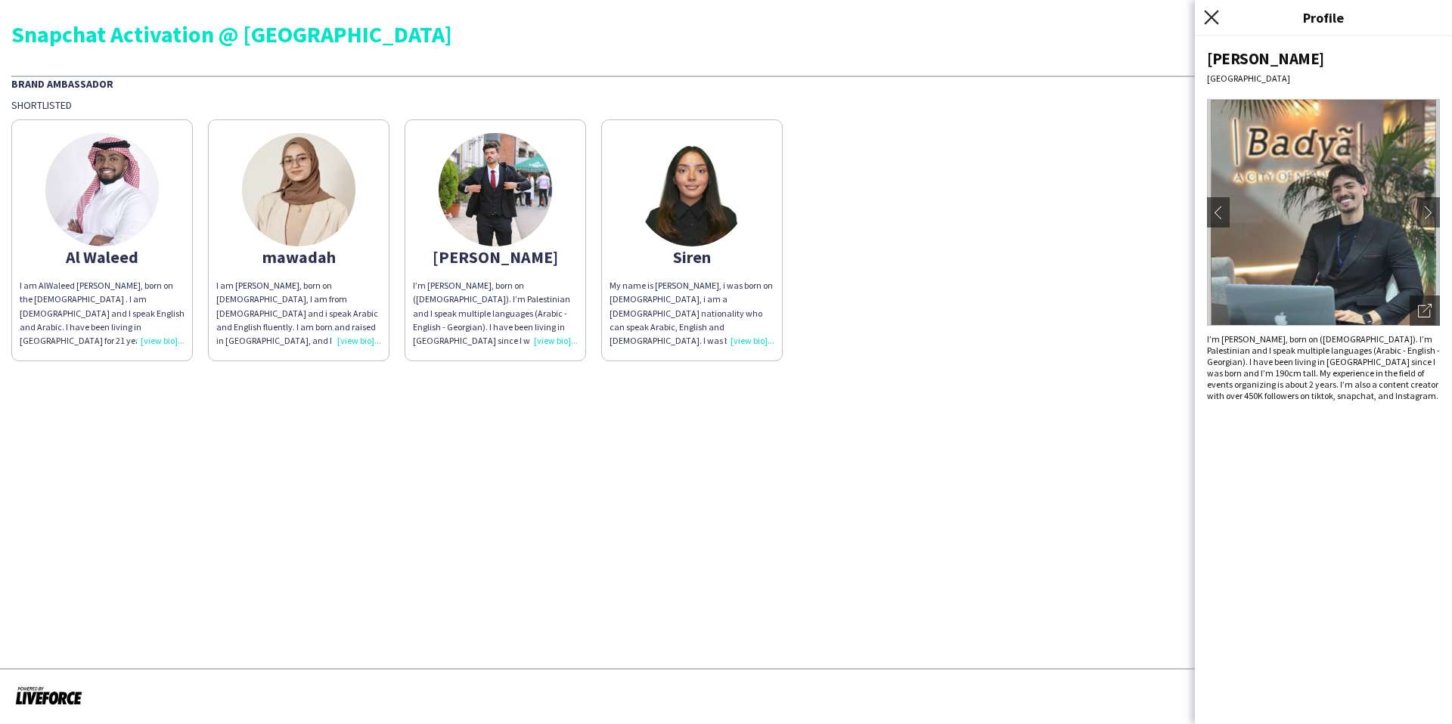
click at [1210, 20] on icon "Close pop-in" at bounding box center [1211, 17] width 14 height 14
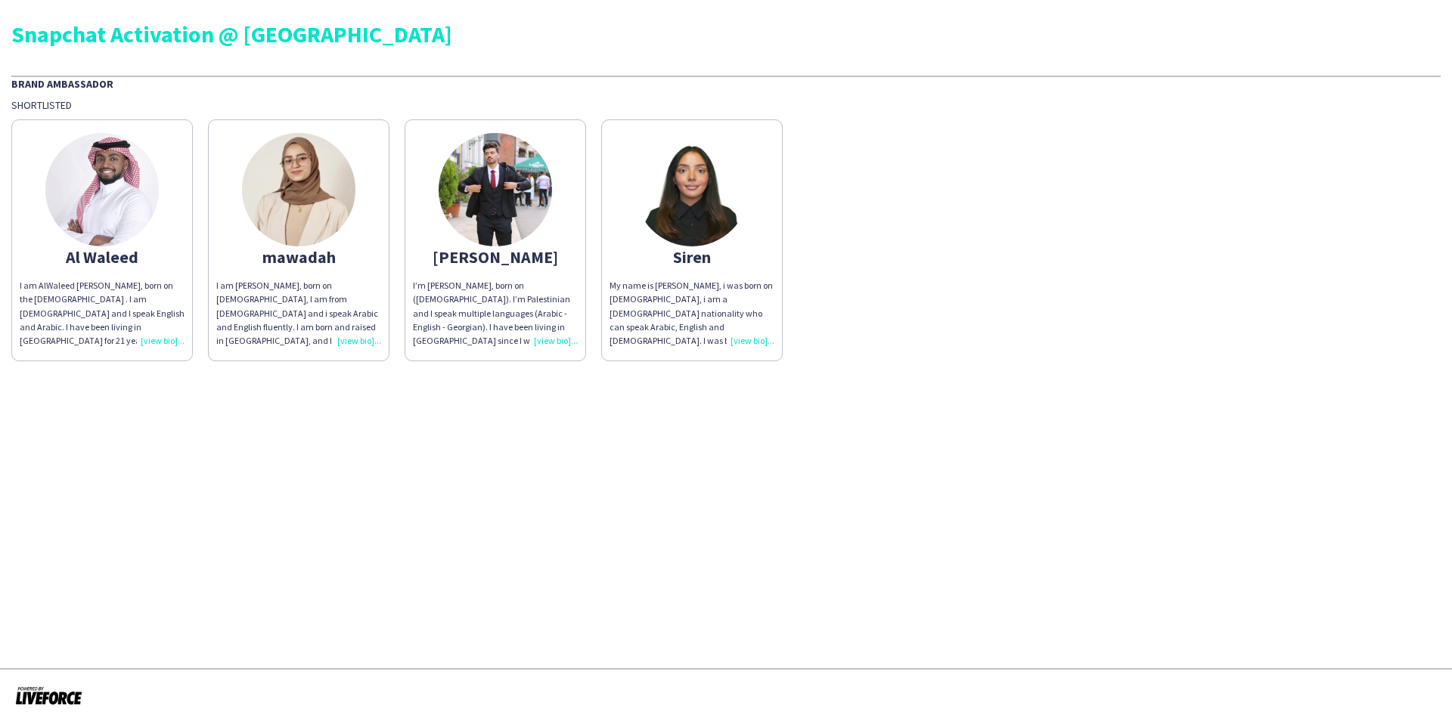
click at [156, 327] on div "I am AlWaleed [PERSON_NAME], born on the [DEMOGRAPHIC_DATA] . I am [DEMOGRAPHIC…" at bounding box center [102, 313] width 165 height 69
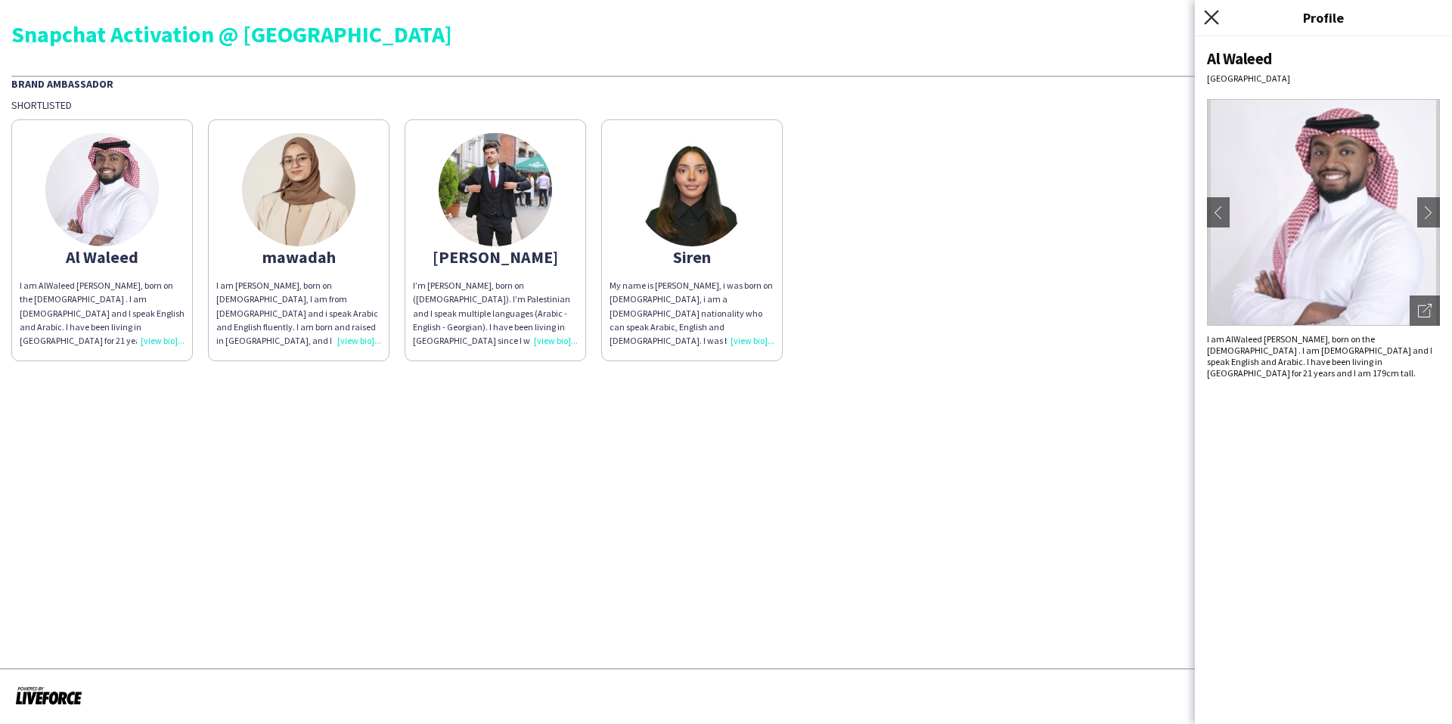
click at [1207, 18] on icon "Close pop-in" at bounding box center [1211, 17] width 14 height 14
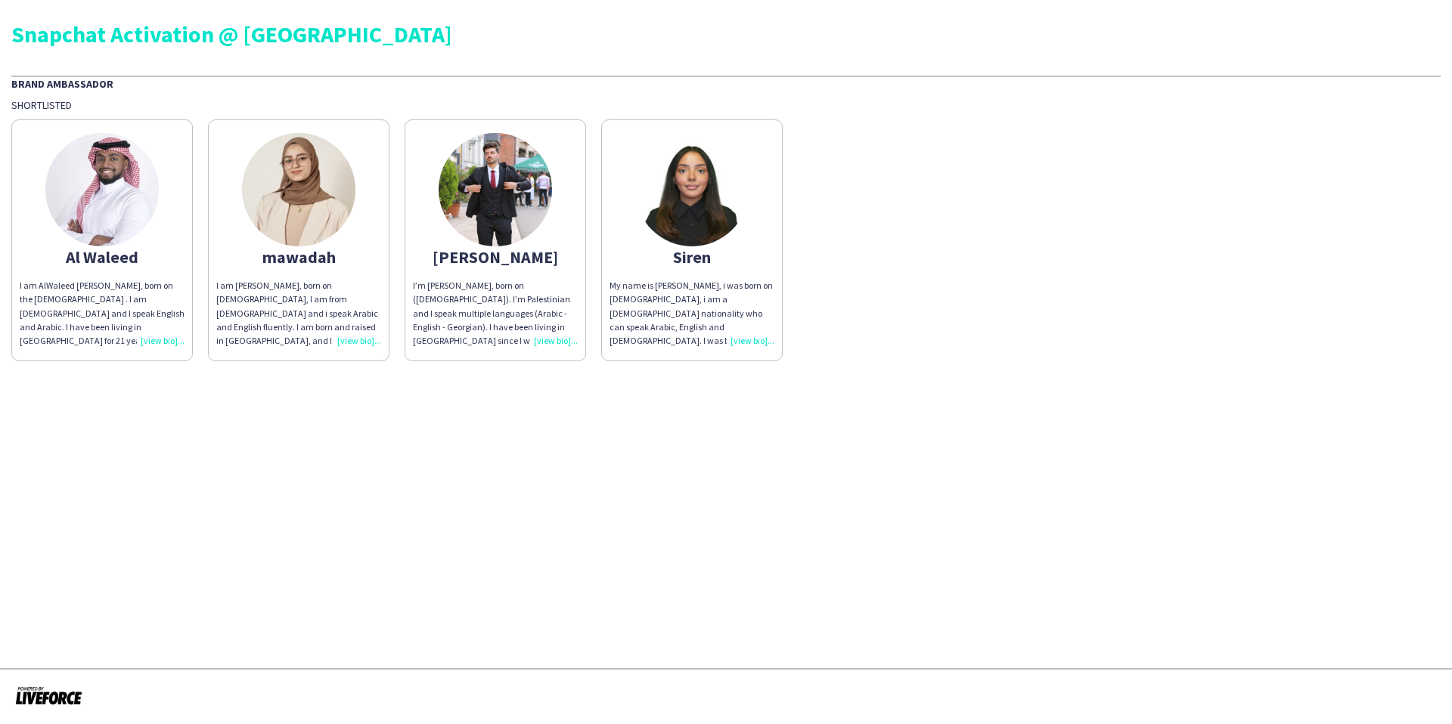
click at [556, 339] on div "I’m [PERSON_NAME], born on ([DEMOGRAPHIC_DATA]). I’m Palestinian and I speak mu…" at bounding box center [495, 313] width 165 height 69
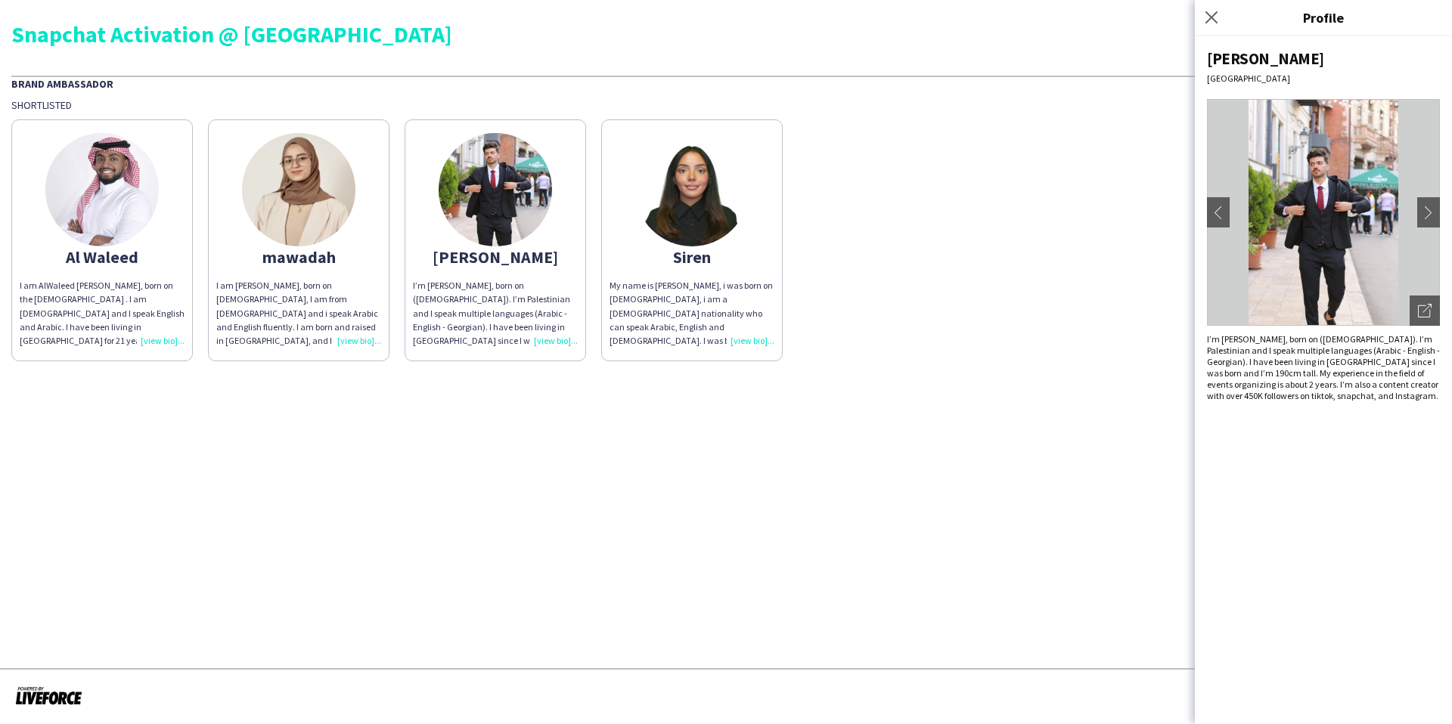
click at [948, 315] on div "Al Waleed I am AlWaleed [PERSON_NAME], born on the [DEMOGRAPHIC_DATA] . I am [D…" at bounding box center [725, 237] width 1429 height 250
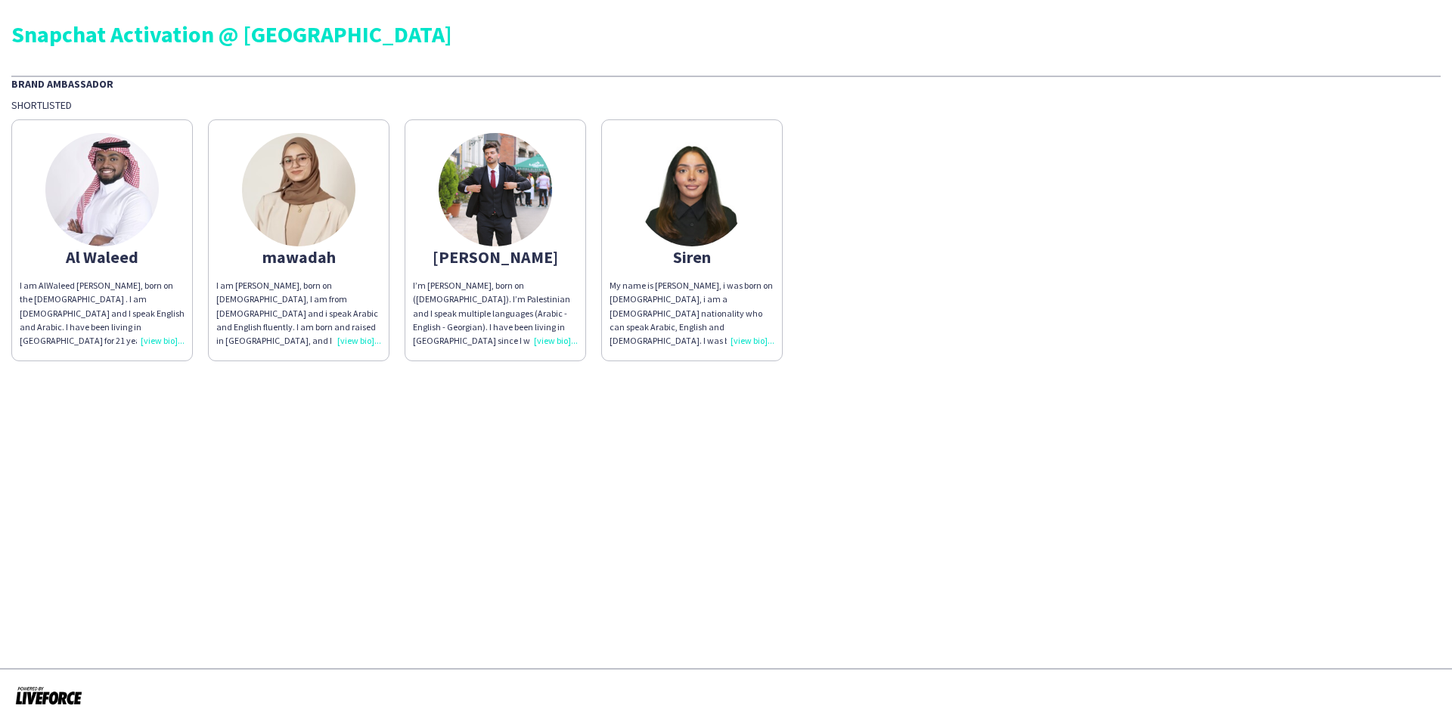
click at [155, 325] on div "I am AlWaleed [PERSON_NAME], born on the [DEMOGRAPHIC_DATA] . I am [DEMOGRAPHIC…" at bounding box center [102, 313] width 165 height 69
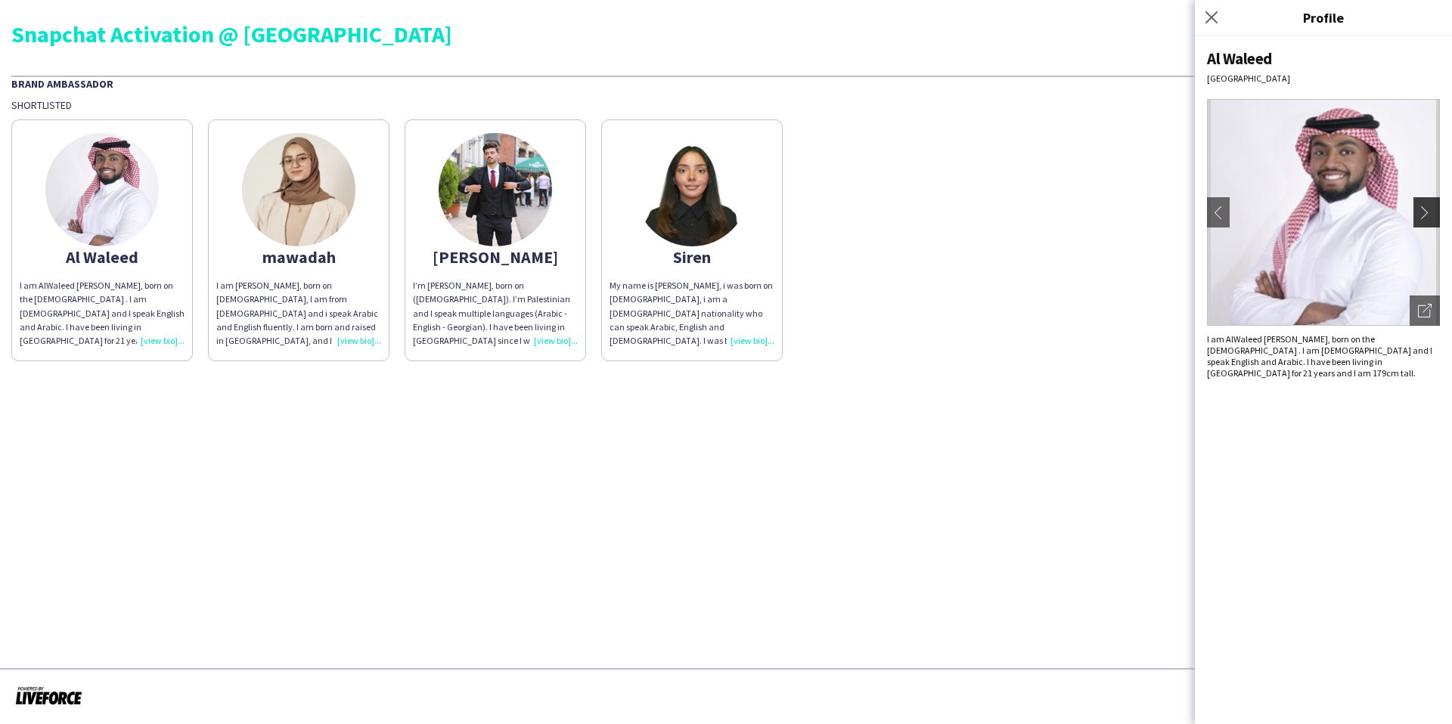
click at [1433, 215] on app-icon "chevron-right" at bounding box center [1428, 213] width 21 height 14
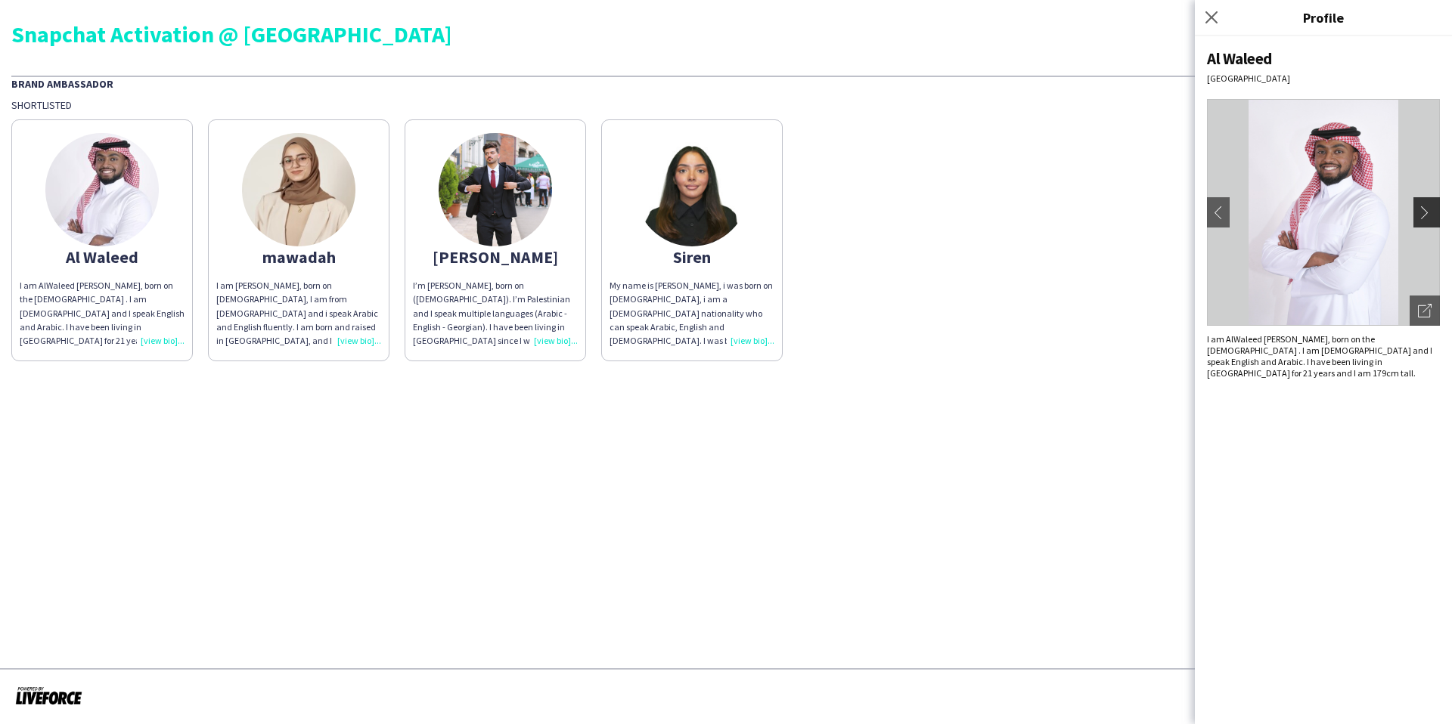
click at [1427, 212] on app-icon "chevron-right" at bounding box center [1428, 213] width 21 height 14
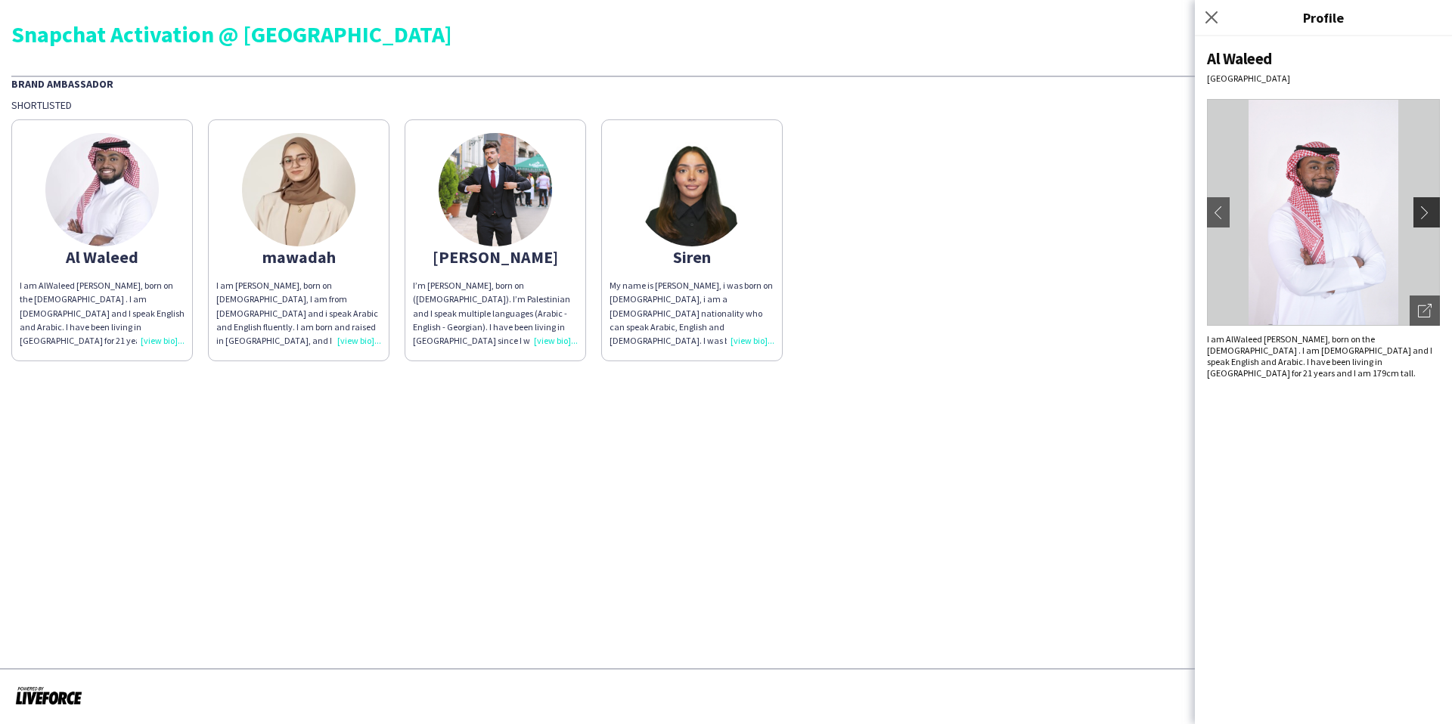
click at [1427, 212] on app-icon "chevron-right" at bounding box center [1428, 213] width 21 height 14
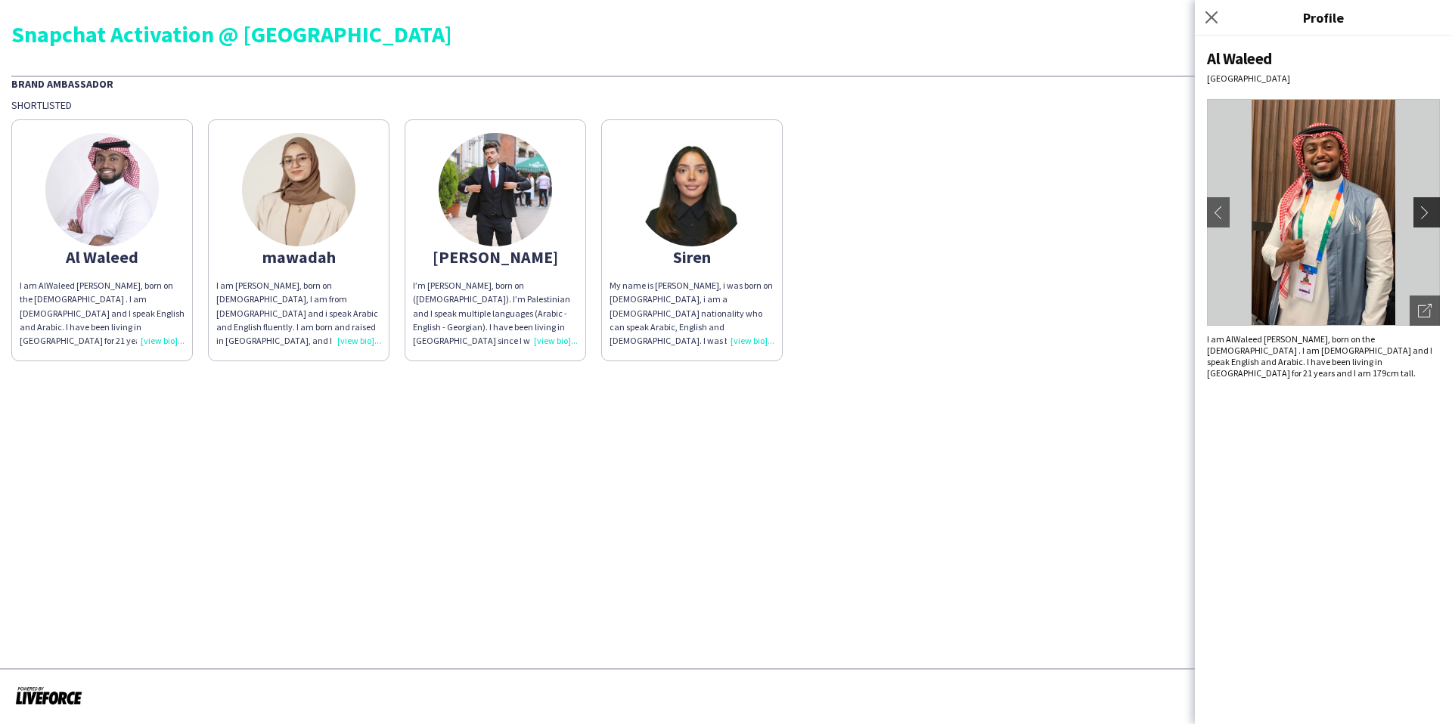
click at [1427, 212] on app-icon "chevron-right" at bounding box center [1428, 213] width 21 height 14
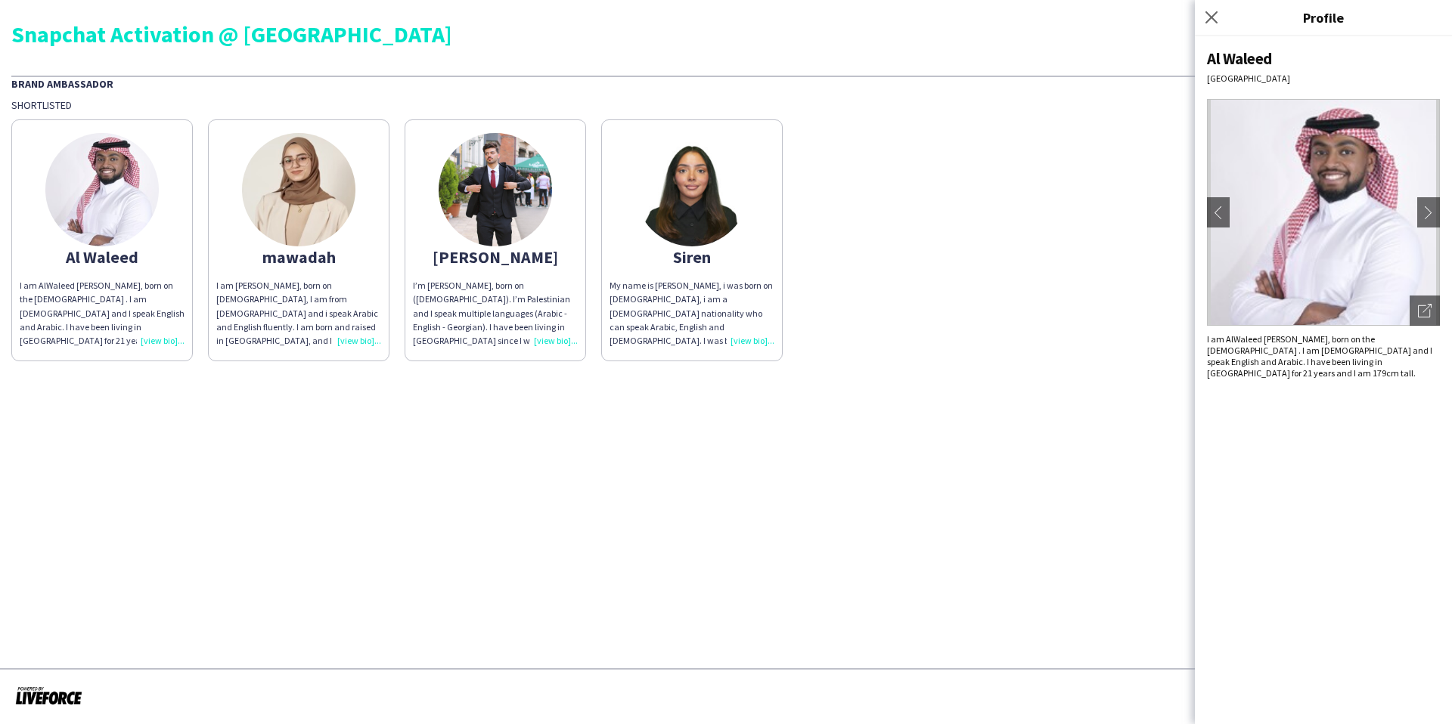
click at [847, 259] on div "Al Waleed I am AlWaleed [PERSON_NAME], born on the [DEMOGRAPHIC_DATA] . I am [D…" at bounding box center [725, 237] width 1429 height 250
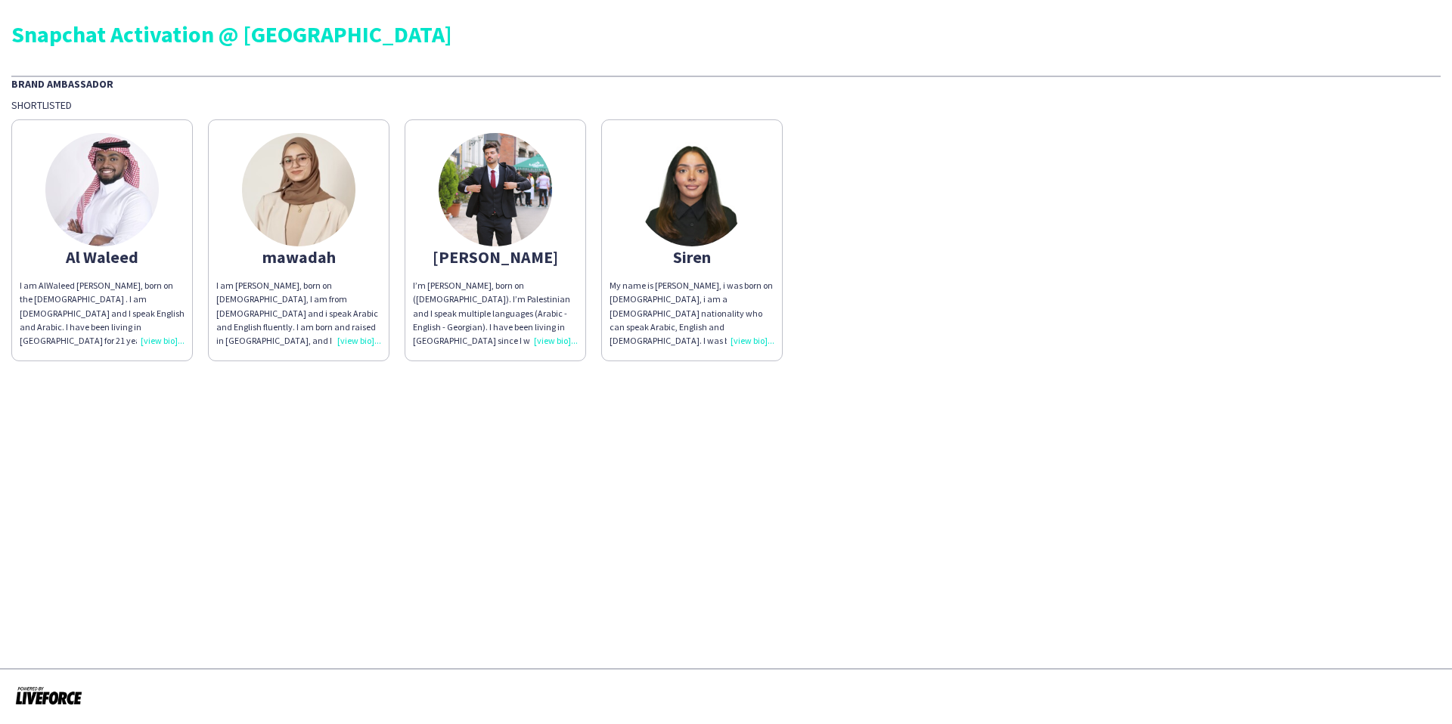
click at [544, 337] on div "I’m [PERSON_NAME], born on ([DEMOGRAPHIC_DATA]). I’m Palestinian and I speak mu…" at bounding box center [495, 313] width 165 height 69
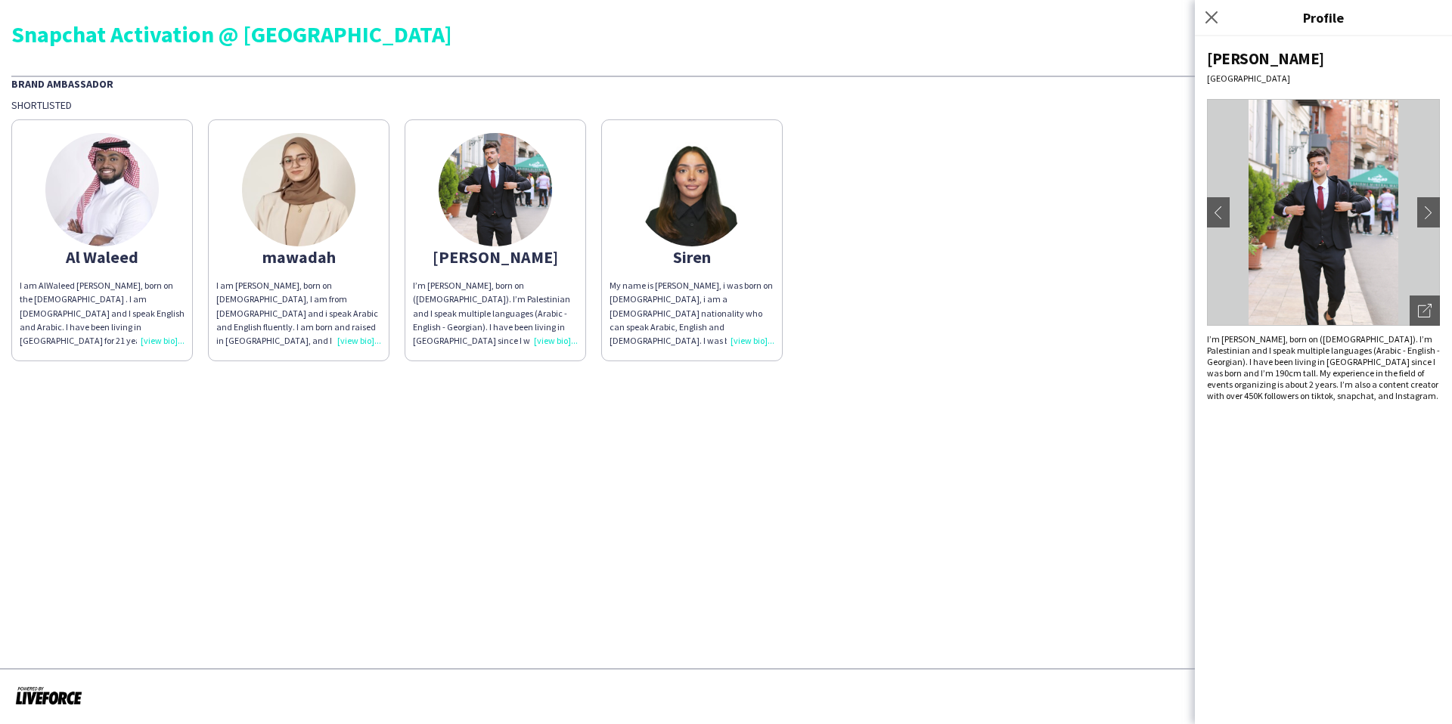
click at [278, 289] on div "I am [PERSON_NAME], born on [DEMOGRAPHIC_DATA], I am from [DEMOGRAPHIC_DATA] an…" at bounding box center [298, 313] width 165 height 69
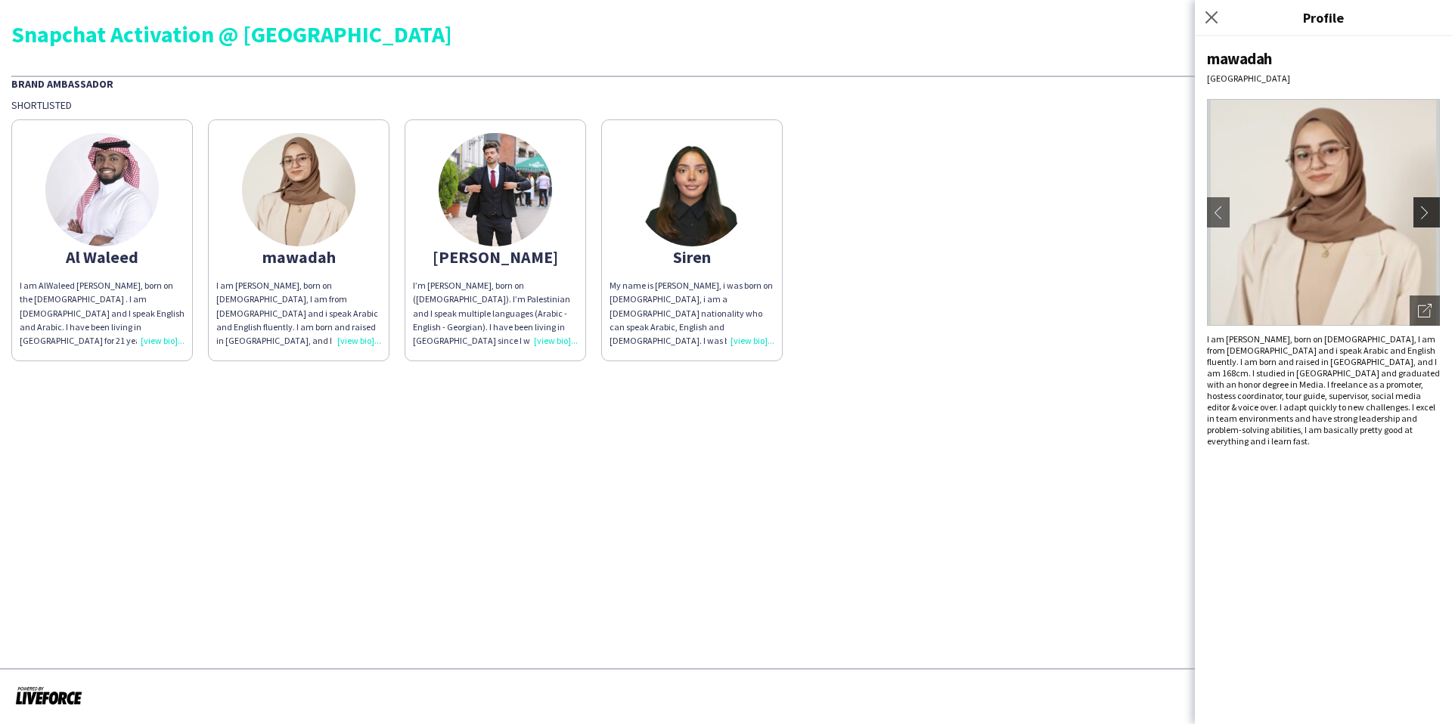
click at [1431, 215] on app-icon "chevron-right" at bounding box center [1428, 213] width 21 height 14
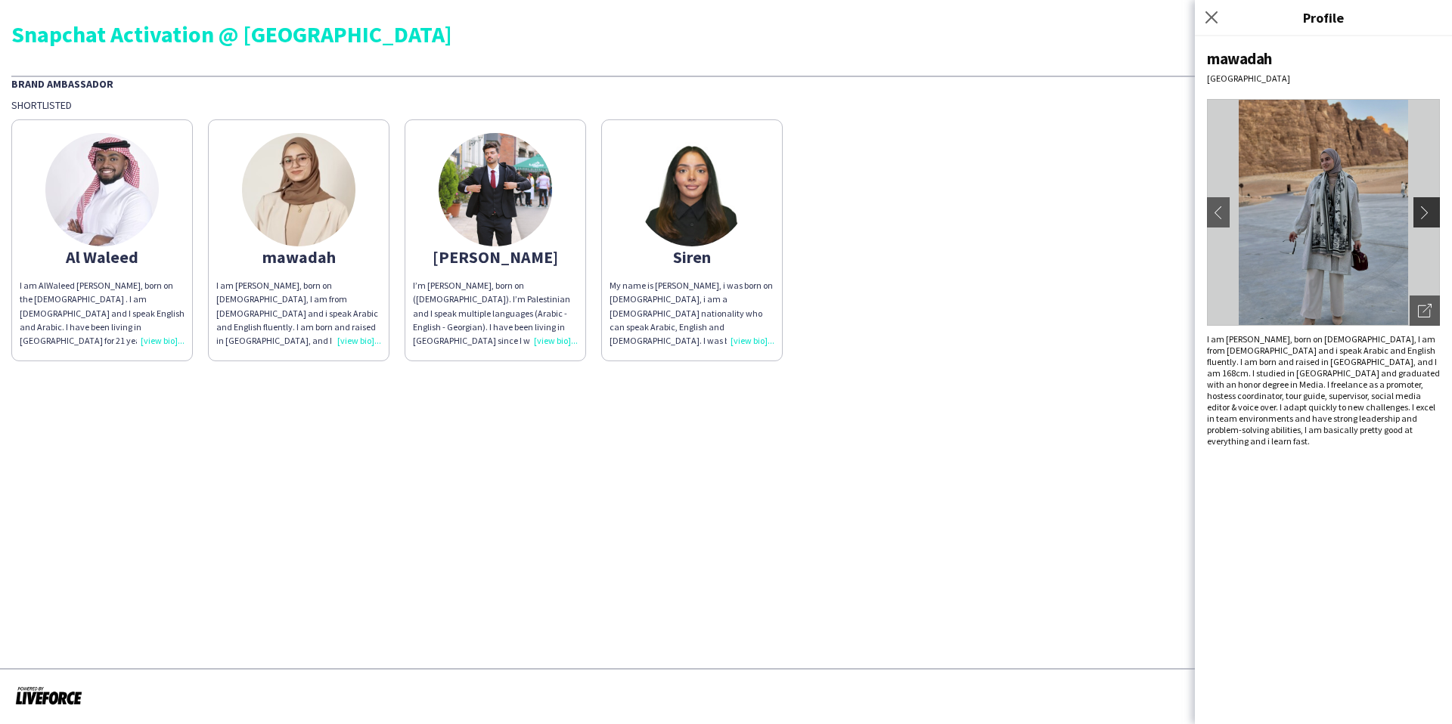
click at [1428, 212] on app-icon "chevron-right" at bounding box center [1428, 213] width 21 height 14
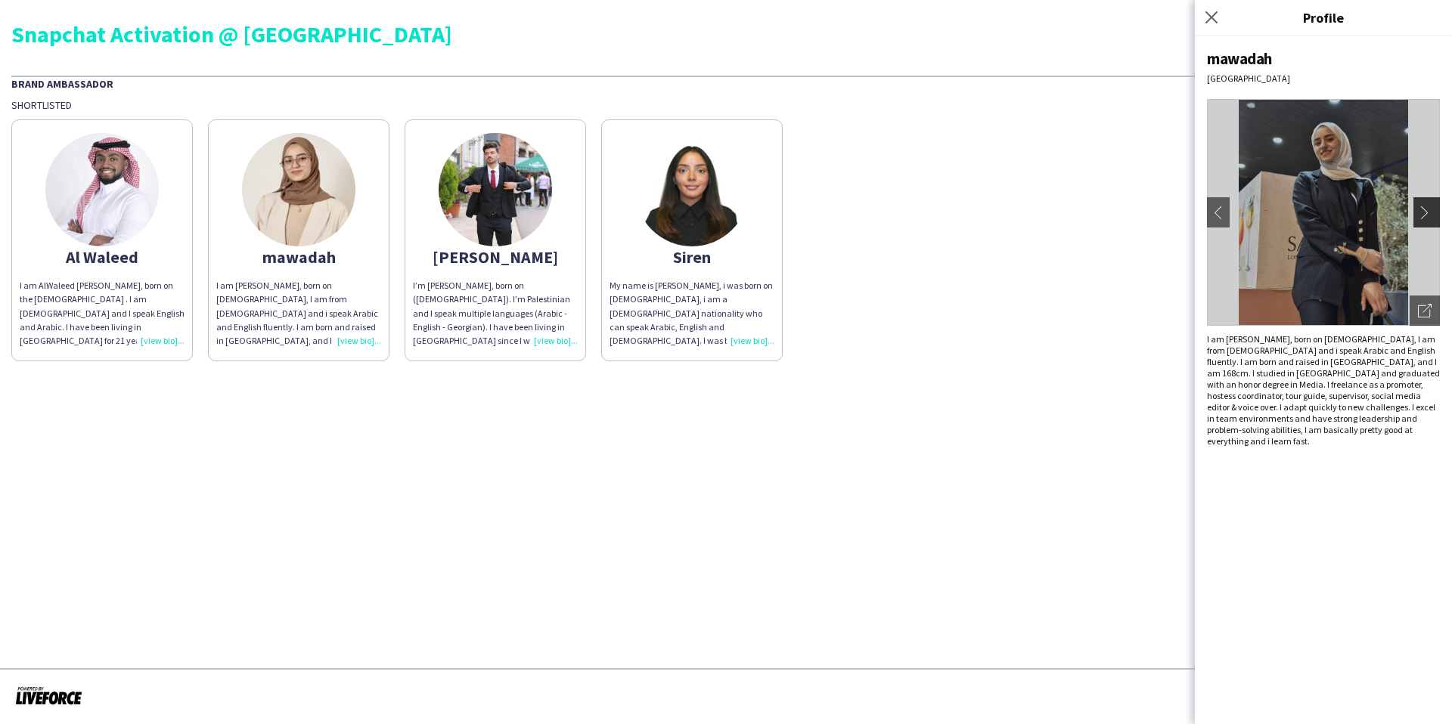
click at [1430, 208] on app-icon "chevron-right" at bounding box center [1428, 213] width 21 height 14
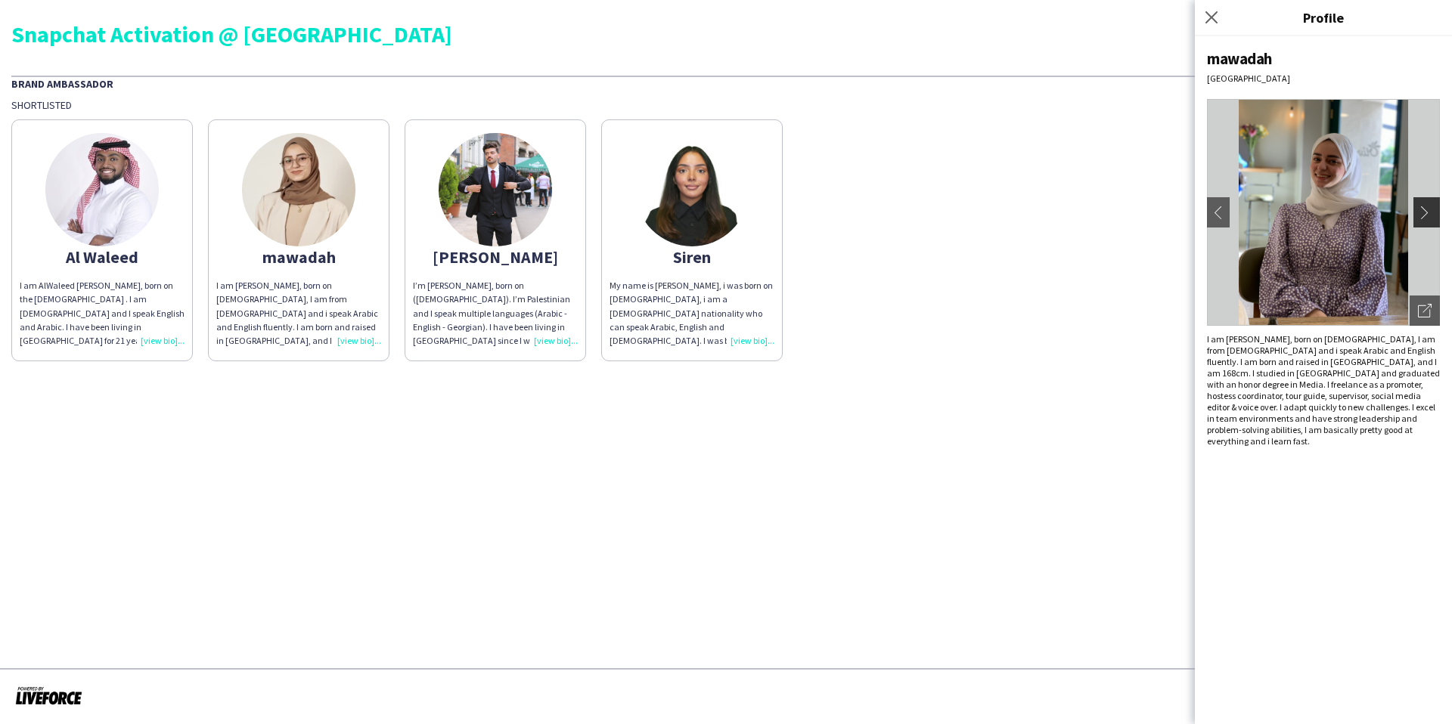
click at [1430, 207] on app-icon "chevron-right" at bounding box center [1428, 213] width 21 height 14
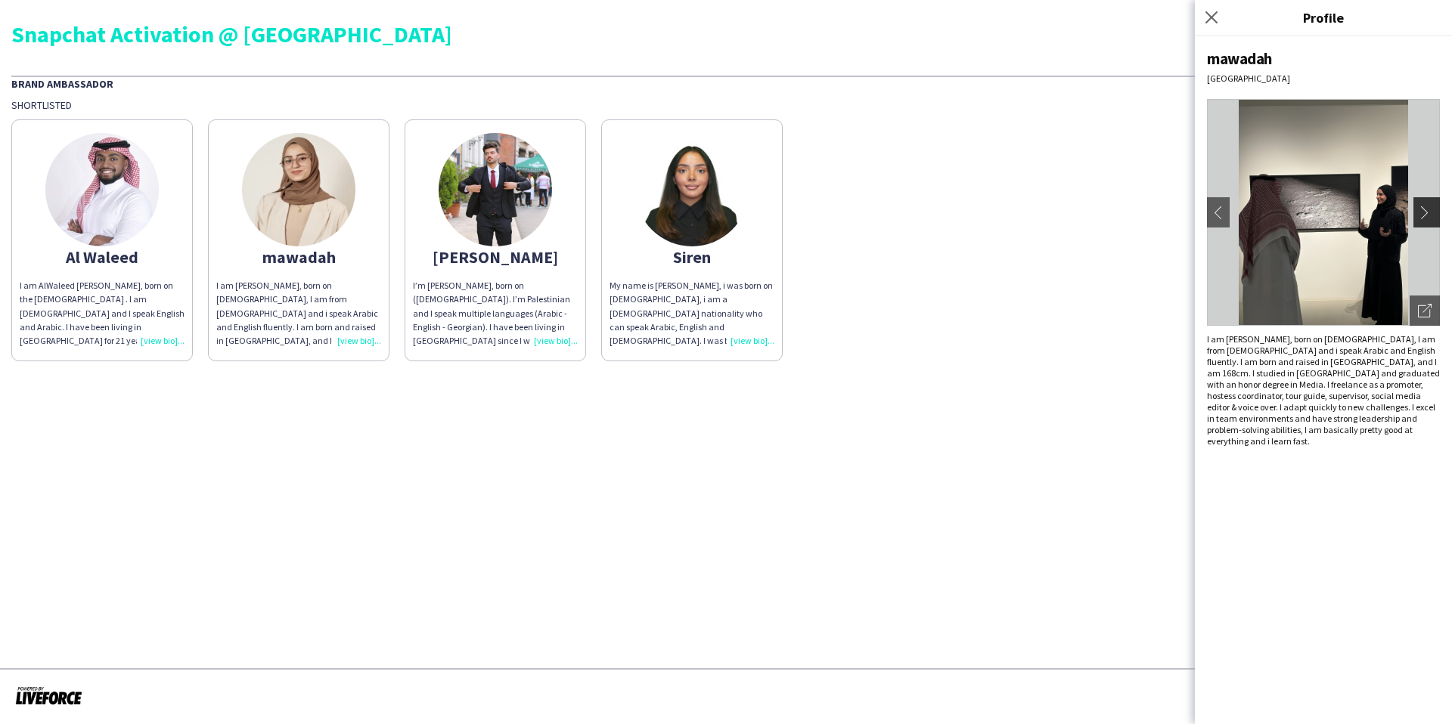
click at [1430, 209] on app-icon "chevron-right" at bounding box center [1428, 213] width 21 height 14
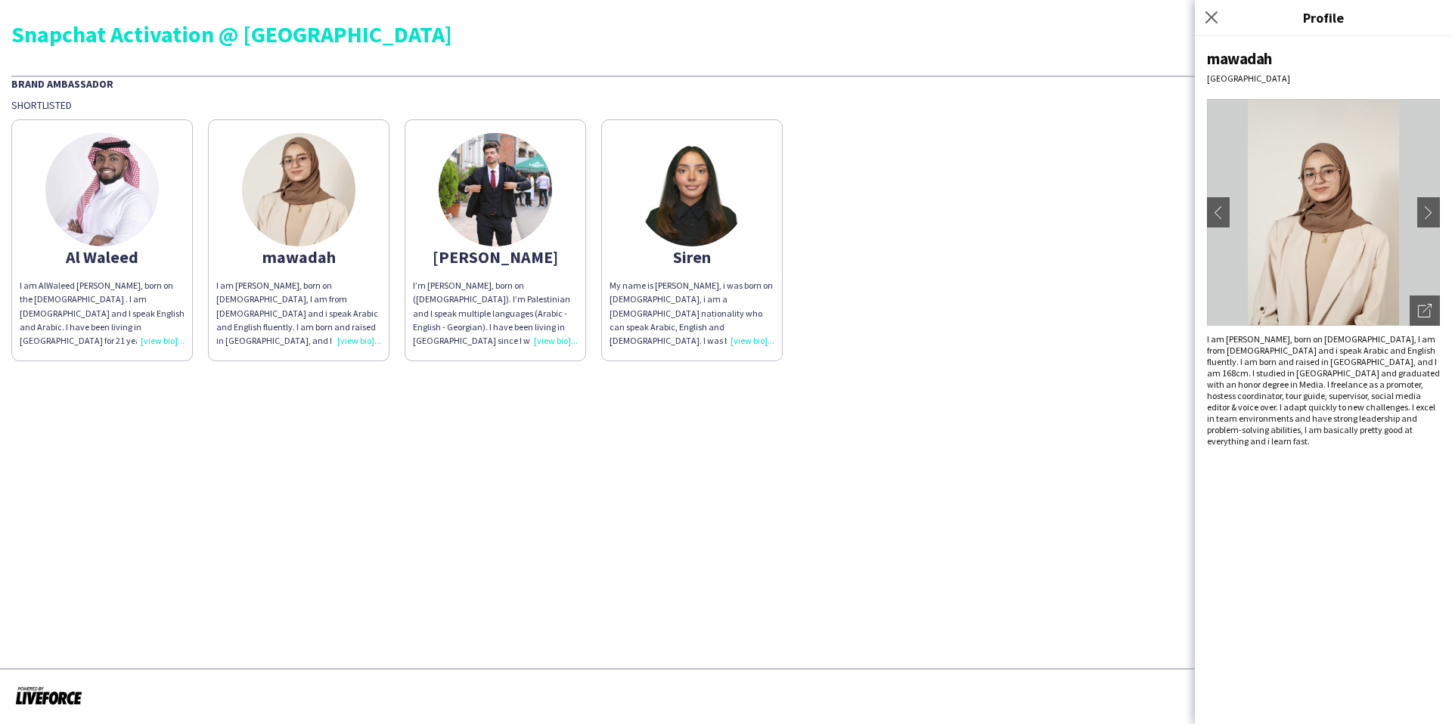
click at [741, 343] on div "My name is [PERSON_NAME], i was born on [DEMOGRAPHIC_DATA], i am a [DEMOGRAPHIC…" at bounding box center [691, 313] width 165 height 69
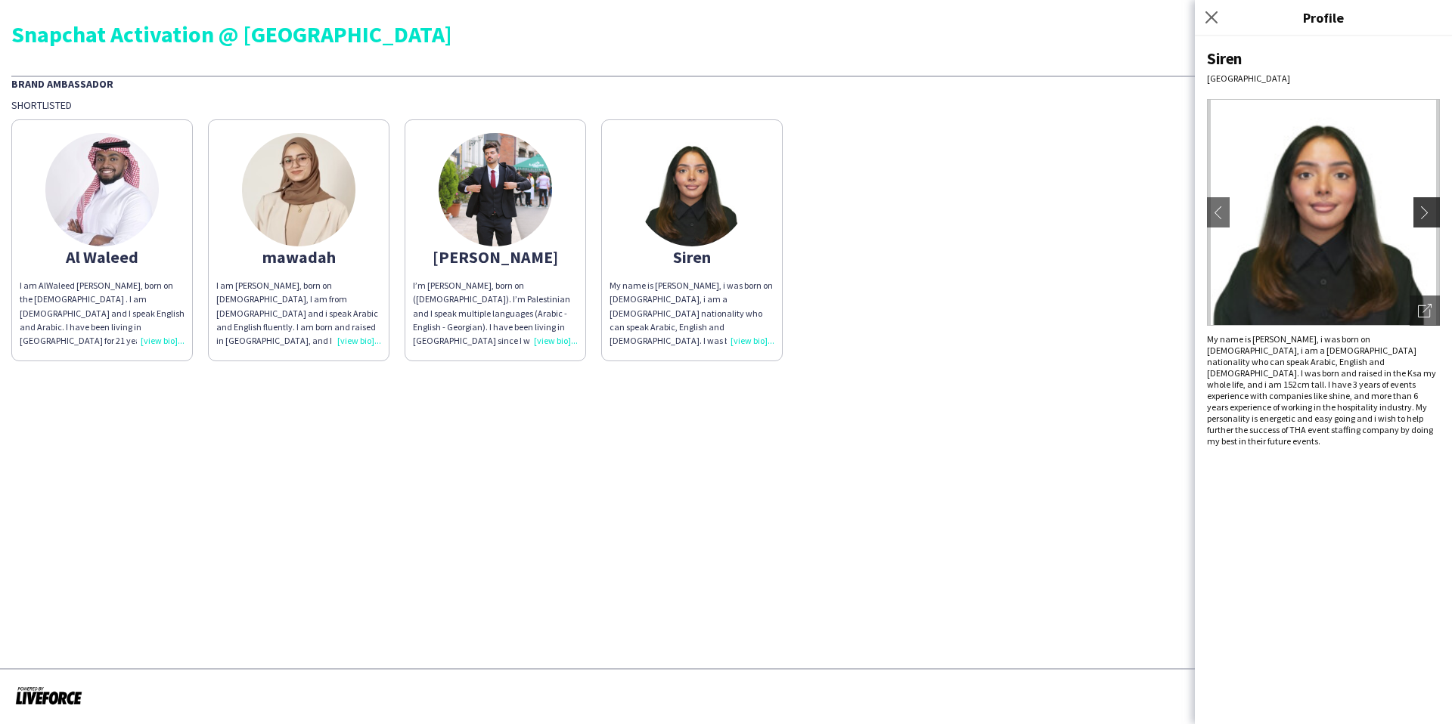
click at [1419, 212] on app-icon "chevron-right" at bounding box center [1428, 213] width 21 height 14
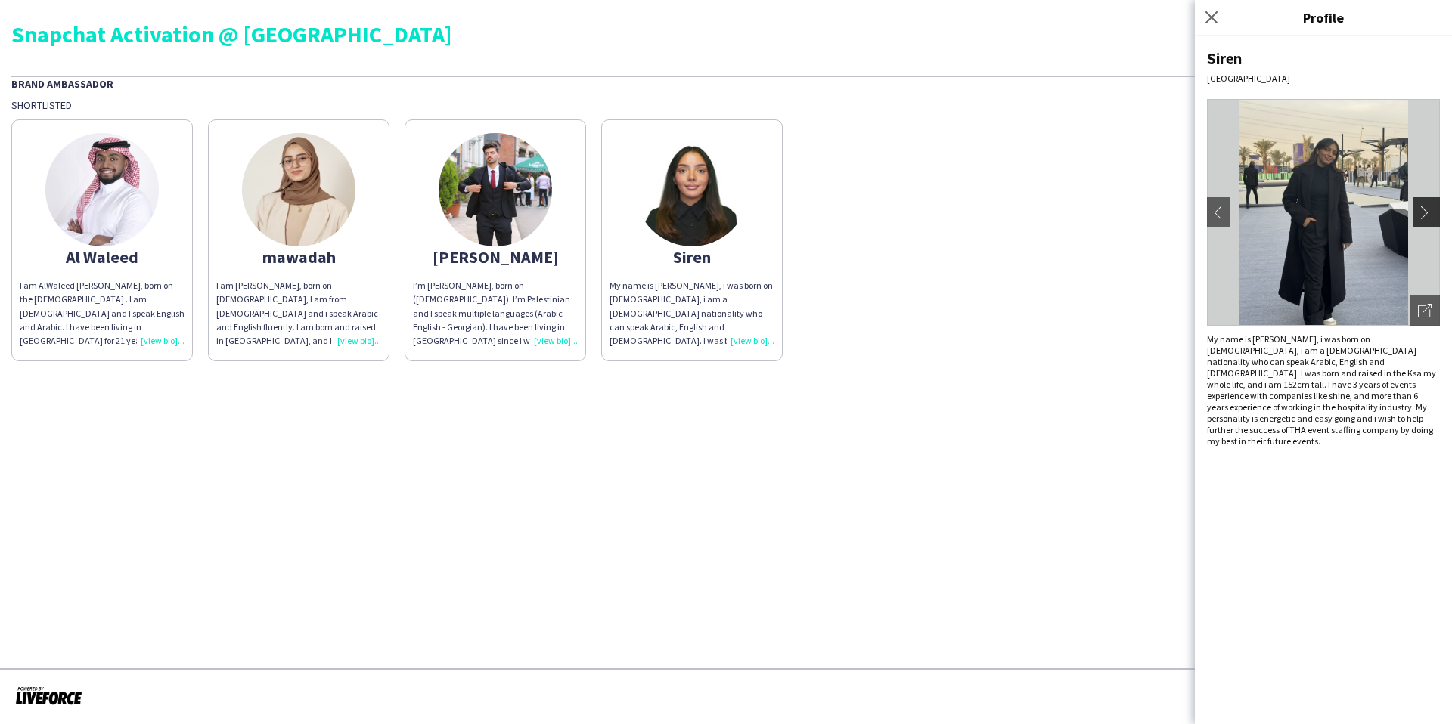
click at [1419, 212] on app-icon "chevron-right" at bounding box center [1428, 213] width 21 height 14
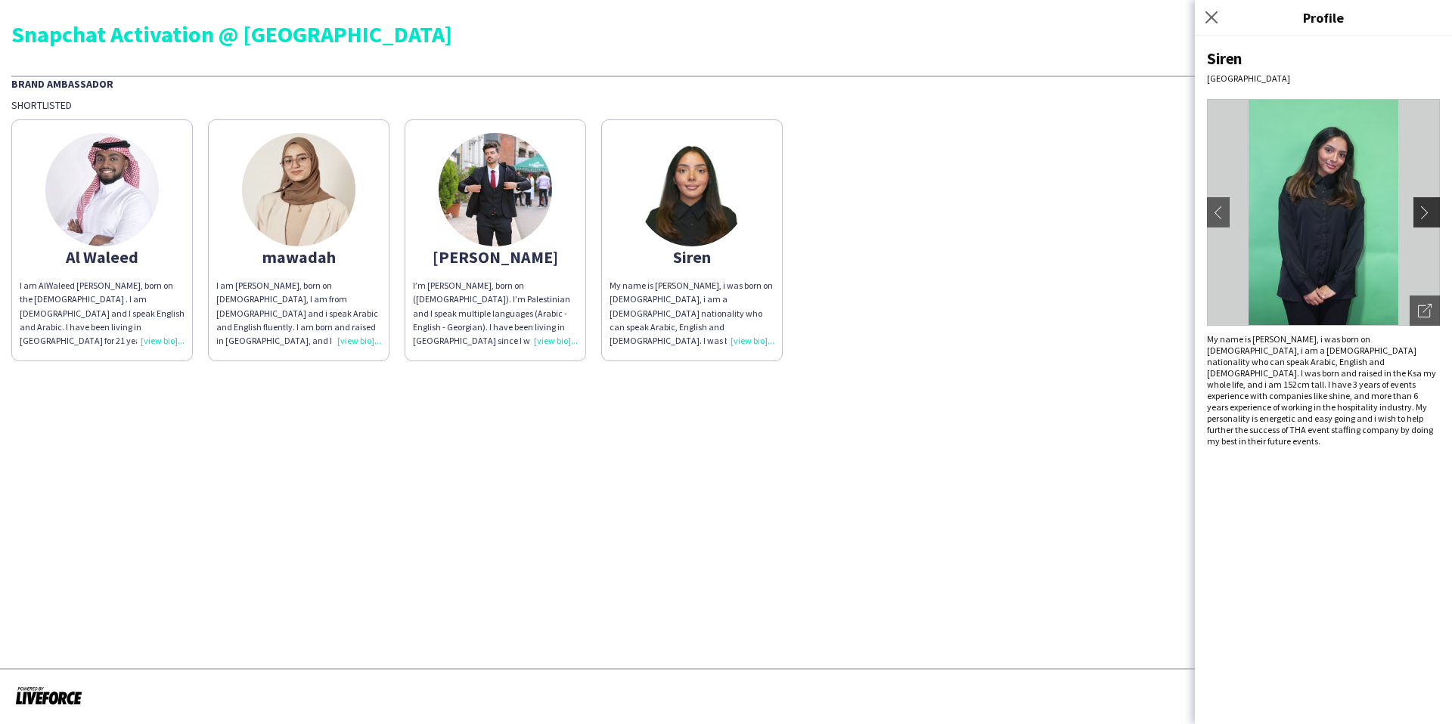
click at [1419, 212] on app-icon "chevron-right" at bounding box center [1428, 213] width 21 height 14
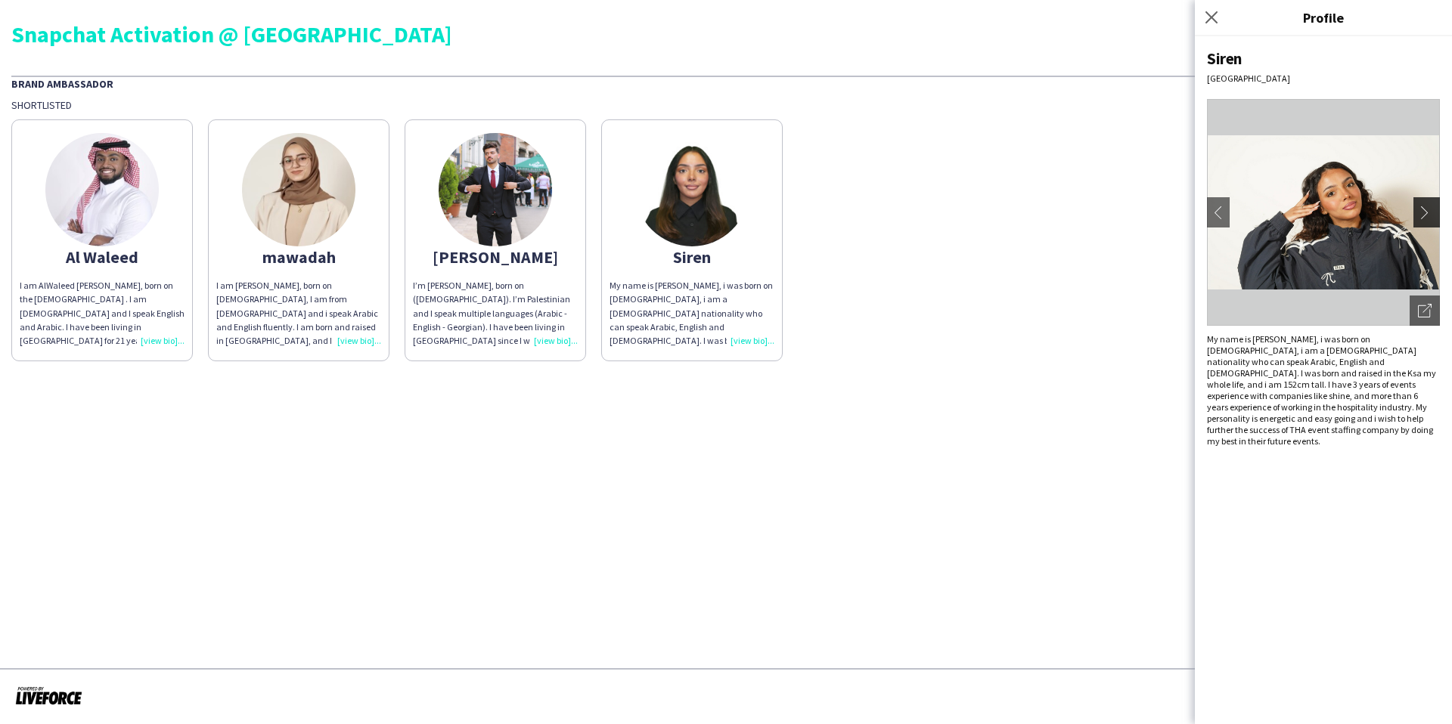
click at [1419, 213] on app-icon "chevron-right" at bounding box center [1428, 213] width 21 height 14
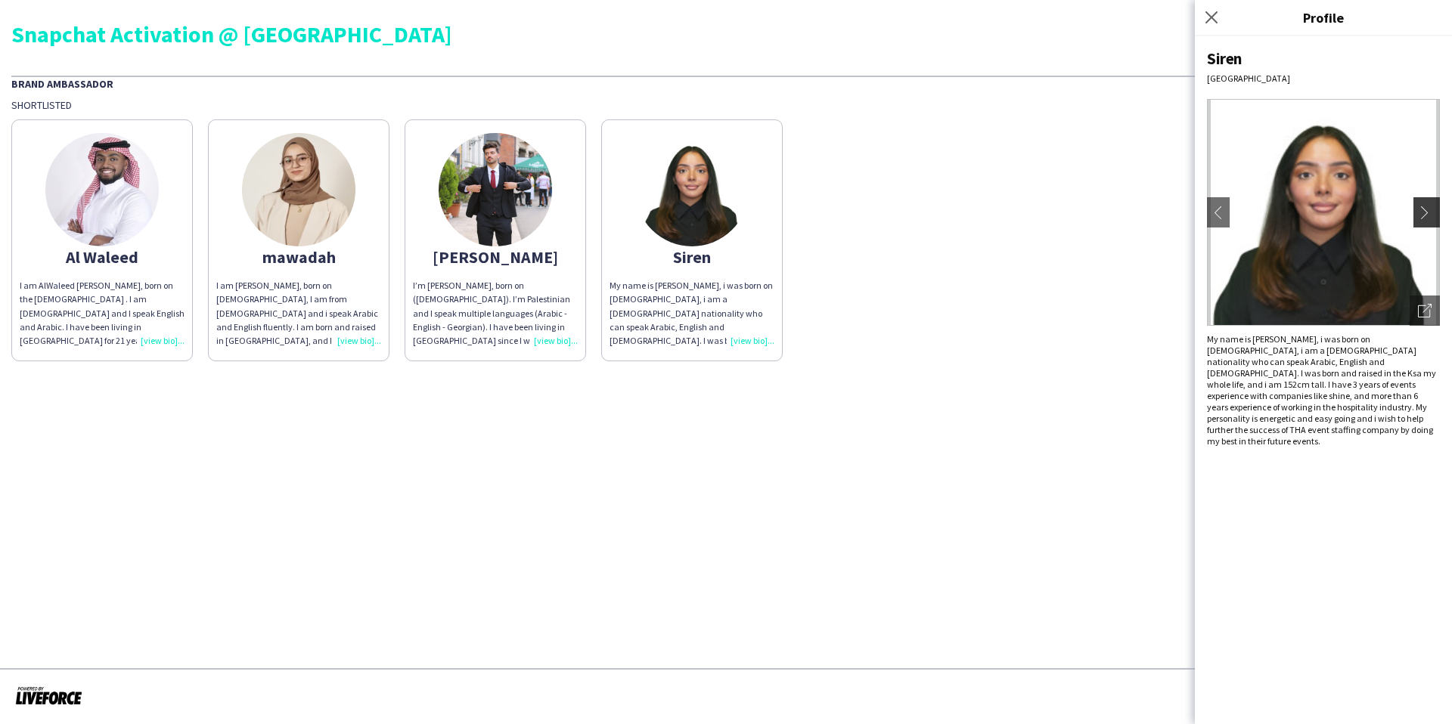
click at [1420, 215] on app-icon "chevron-right" at bounding box center [1428, 213] width 21 height 14
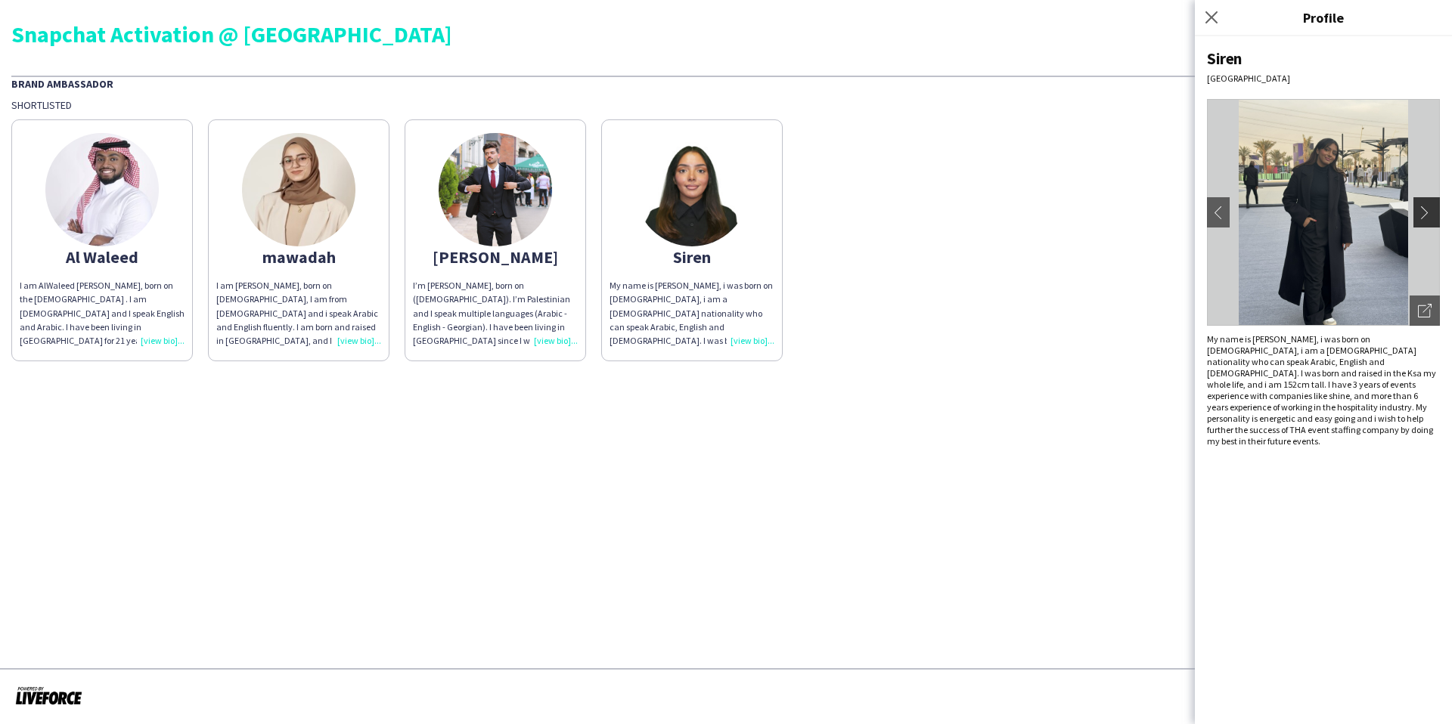
click at [1420, 215] on app-icon "chevron-right" at bounding box center [1428, 213] width 21 height 14
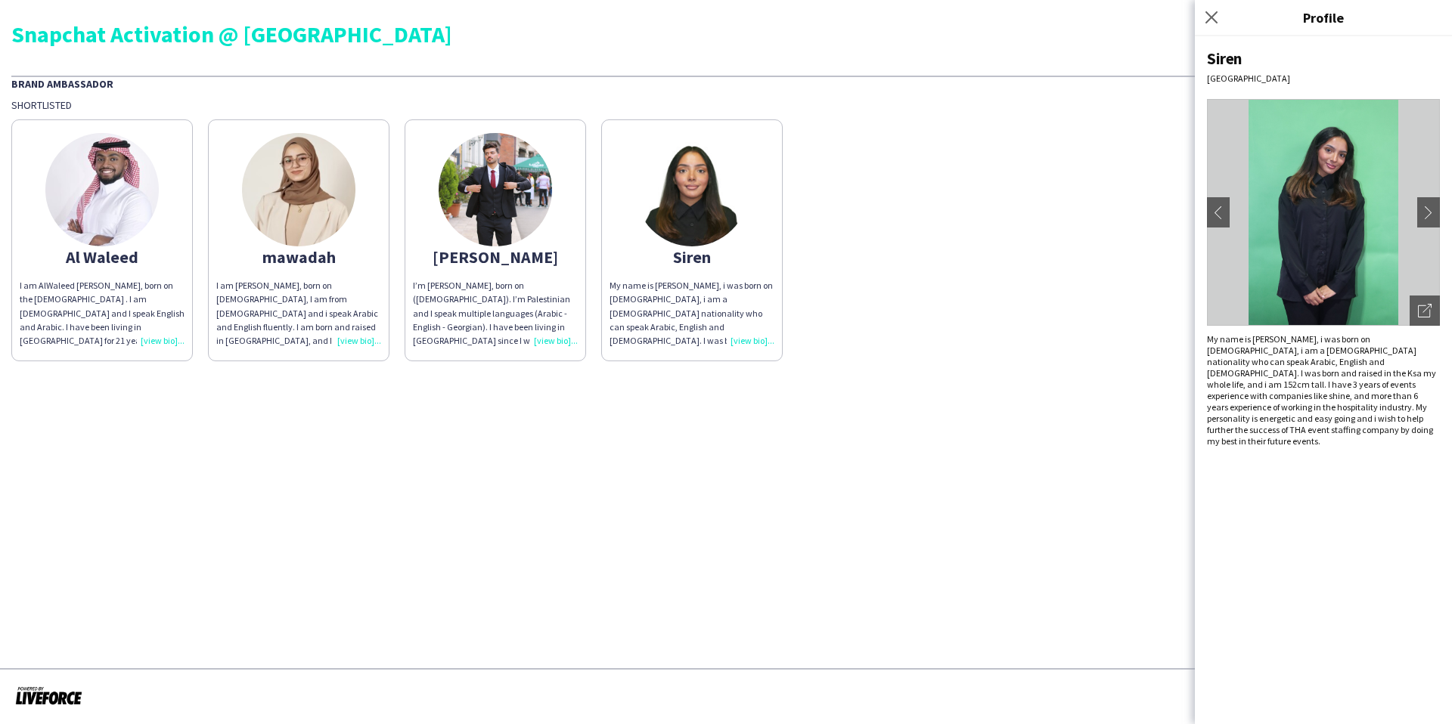
click at [1425, 195] on img at bounding box center [1323, 212] width 233 height 227
click at [1428, 208] on app-icon "chevron-right" at bounding box center [1428, 213] width 21 height 14
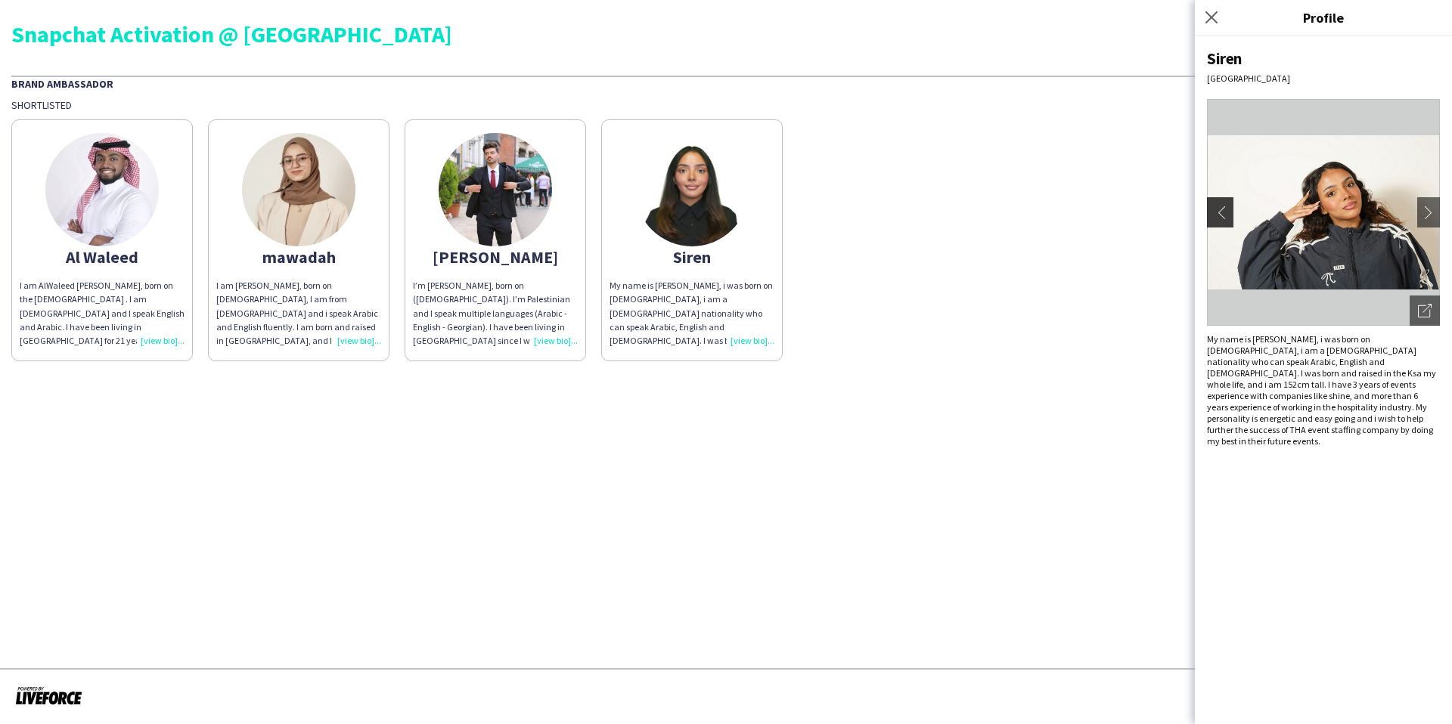
click at [1220, 215] on app-icon "chevron-left" at bounding box center [1217, 213] width 21 height 14
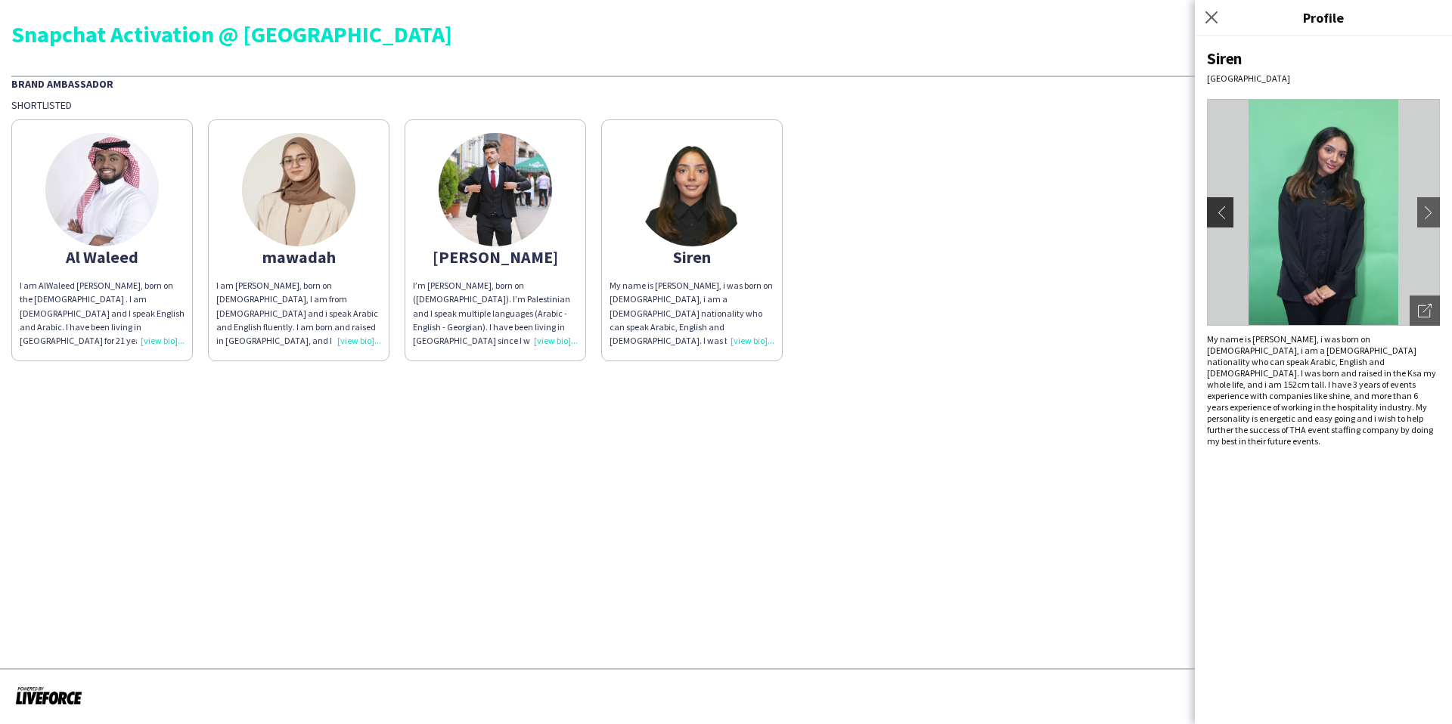
click at [1220, 215] on app-icon "chevron-left" at bounding box center [1217, 213] width 21 height 14
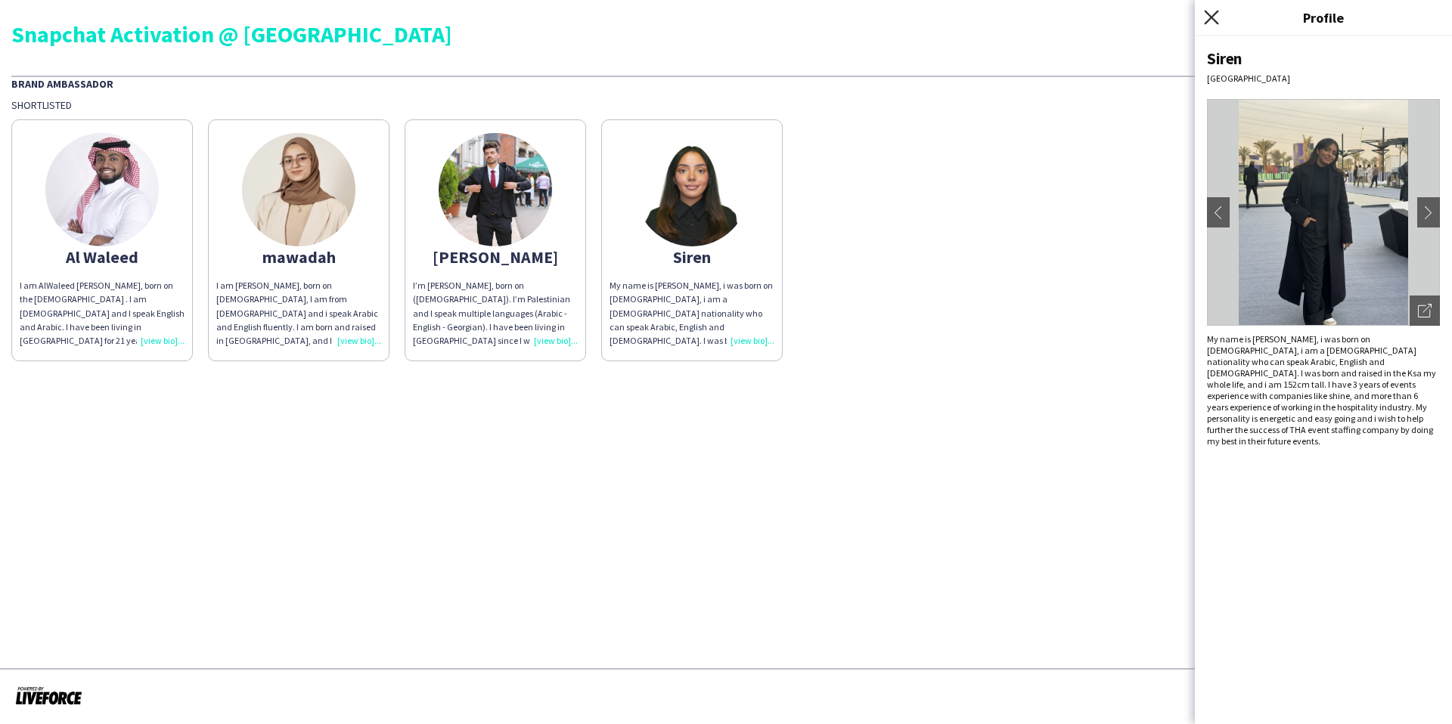
click at [1210, 12] on icon "Close pop-in" at bounding box center [1211, 17] width 14 height 14
